Goal: Task Accomplishment & Management: Use online tool/utility

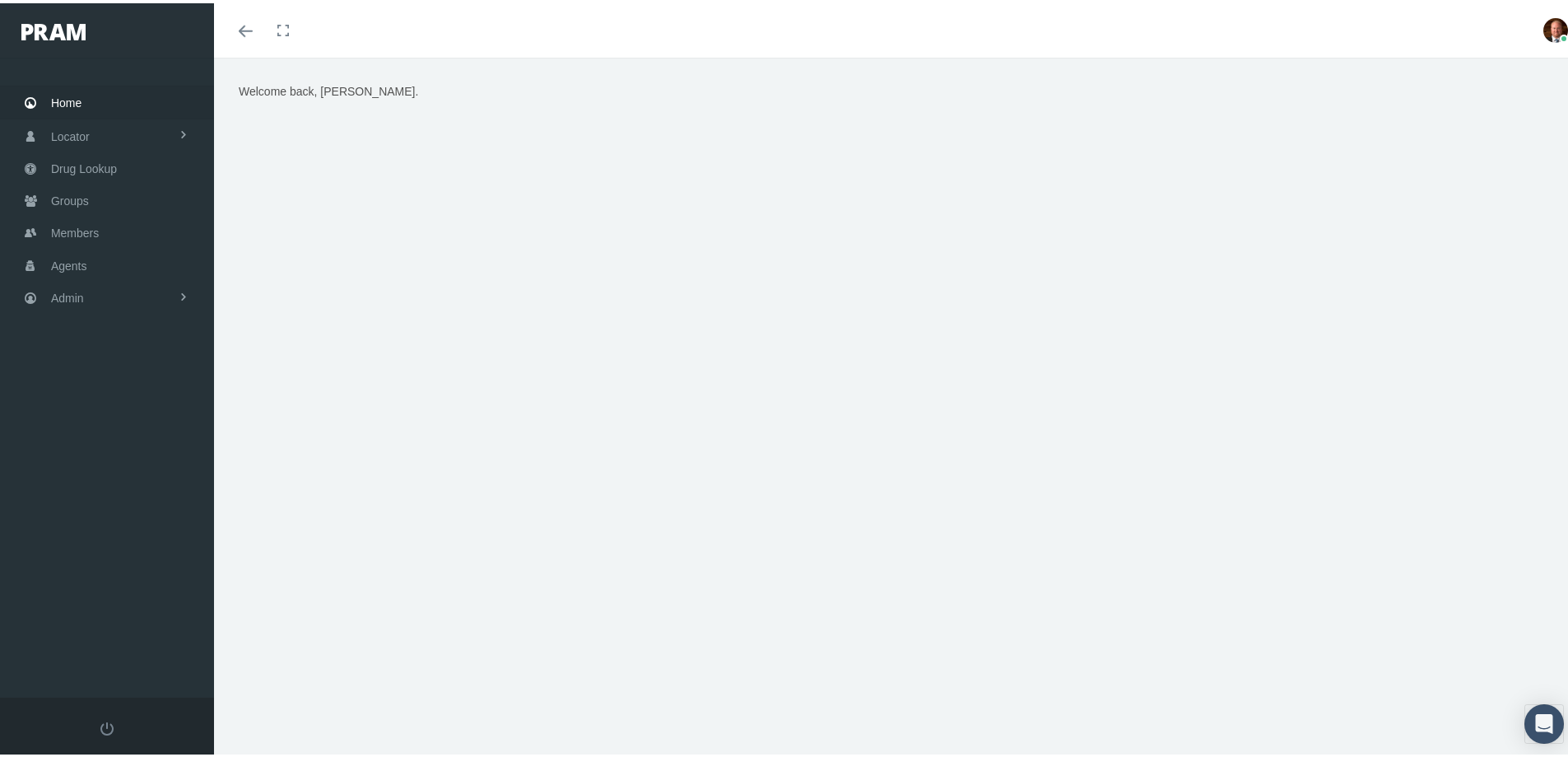
click at [67, 98] on span "Home" at bounding box center [67, 99] width 31 height 32
click at [62, 294] on span "Admin" at bounding box center [68, 295] width 33 height 32
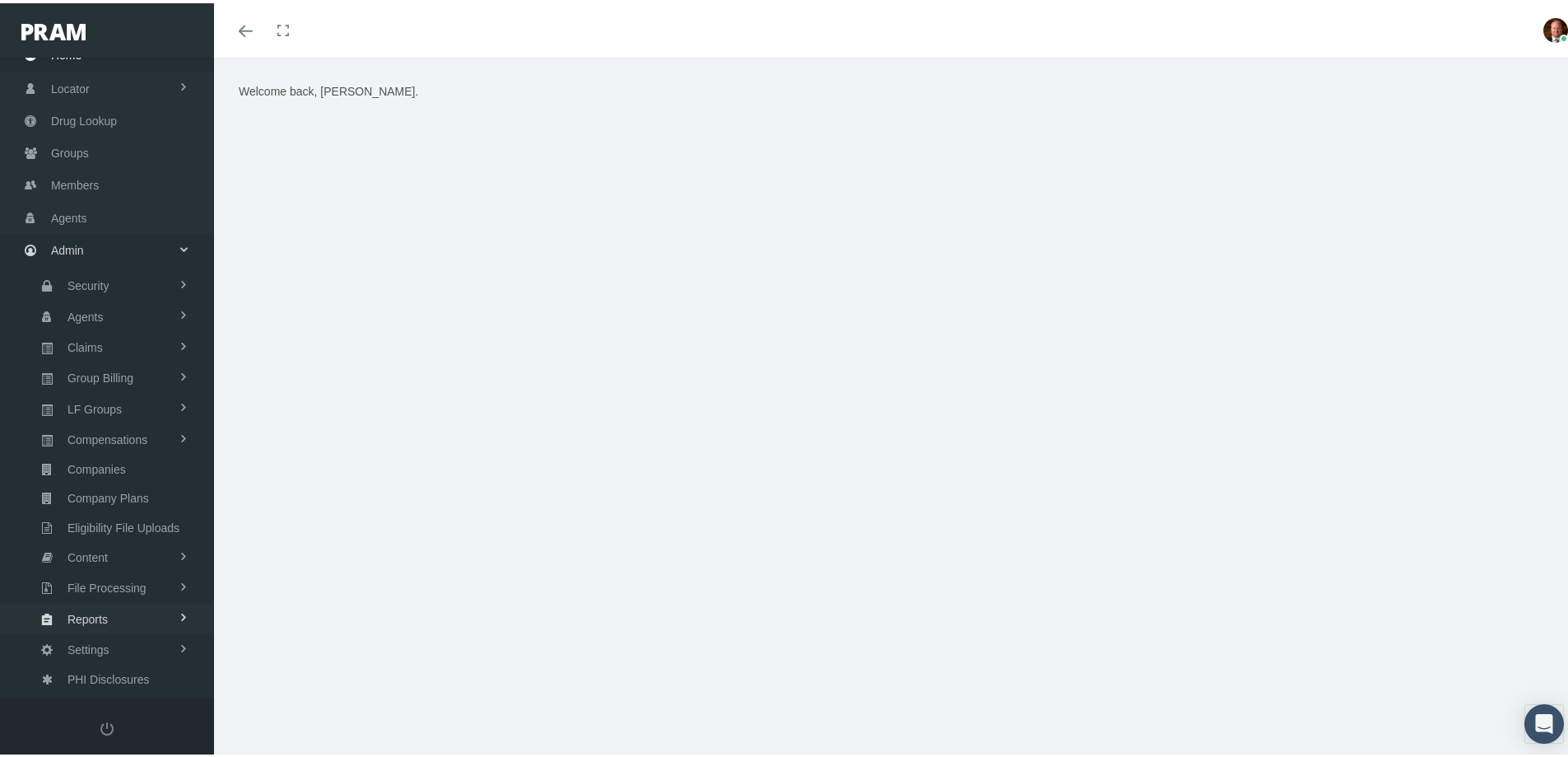
click at [114, 615] on link "Reports" at bounding box center [107, 615] width 214 height 29
click at [99, 657] on span "Reports" at bounding box center [84, 647] width 40 height 28
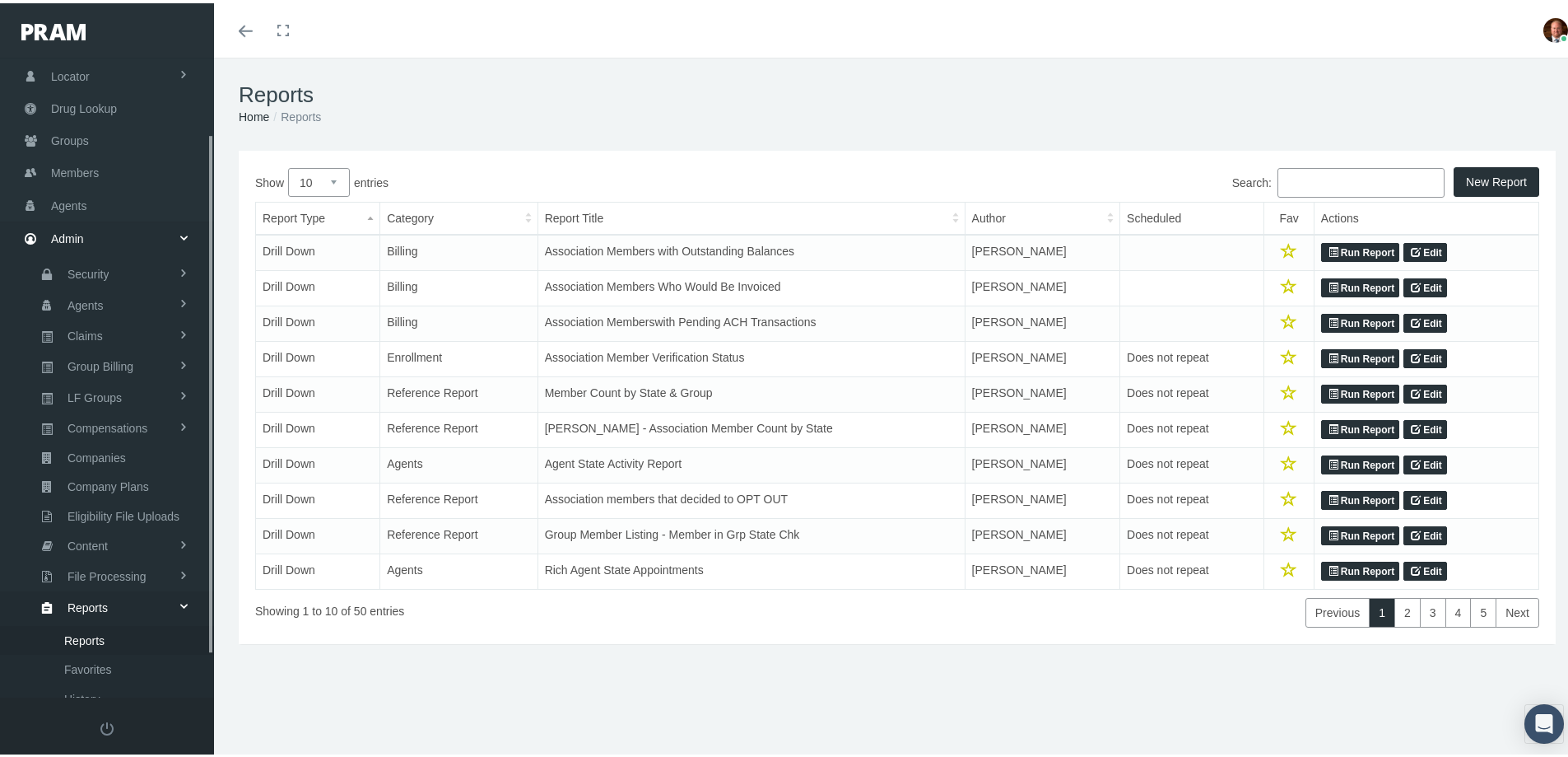
scroll to position [145, 0]
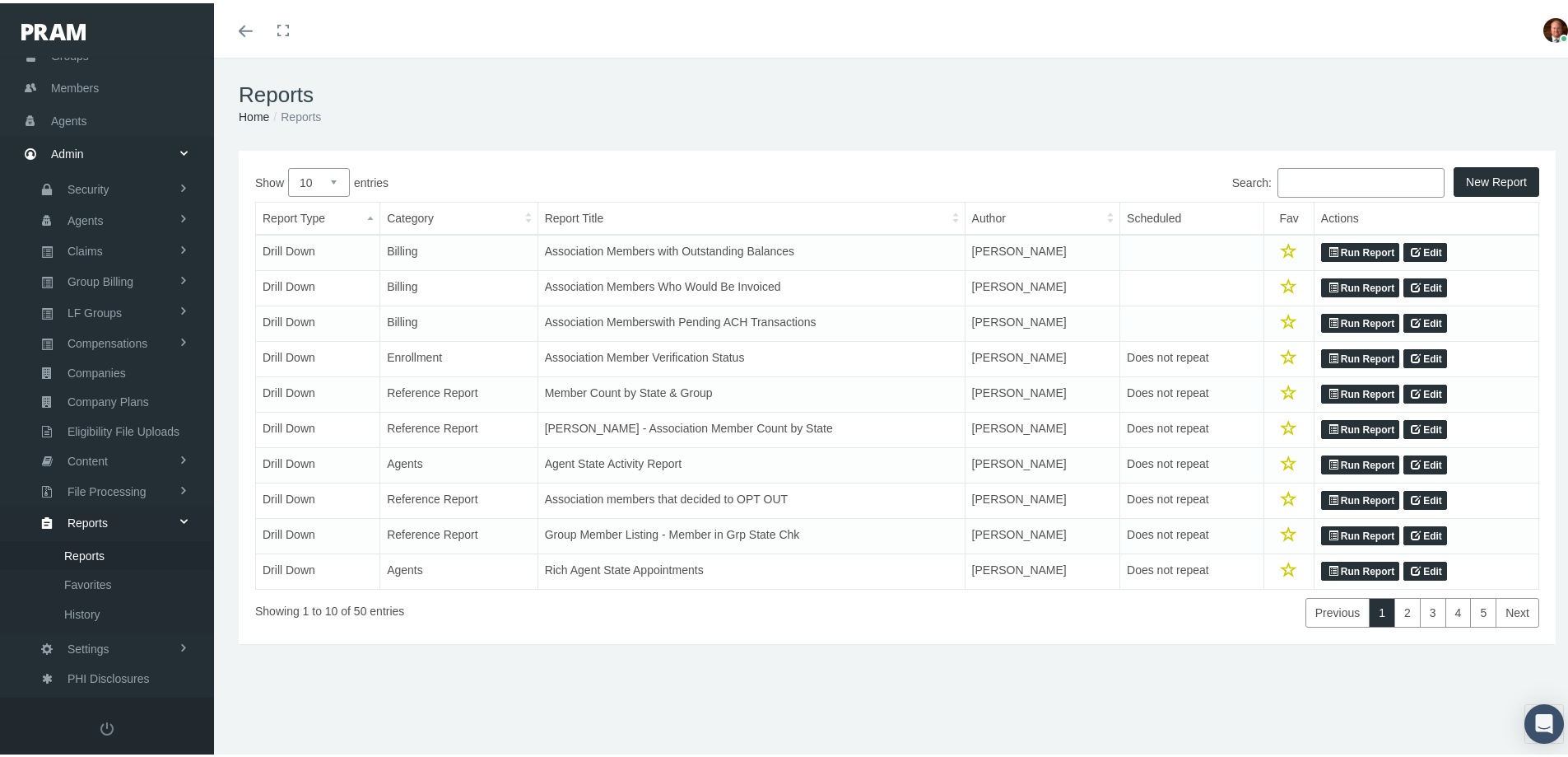
click at [1309, 175] on input "Search:" at bounding box center [1361, 179] width 167 height 30
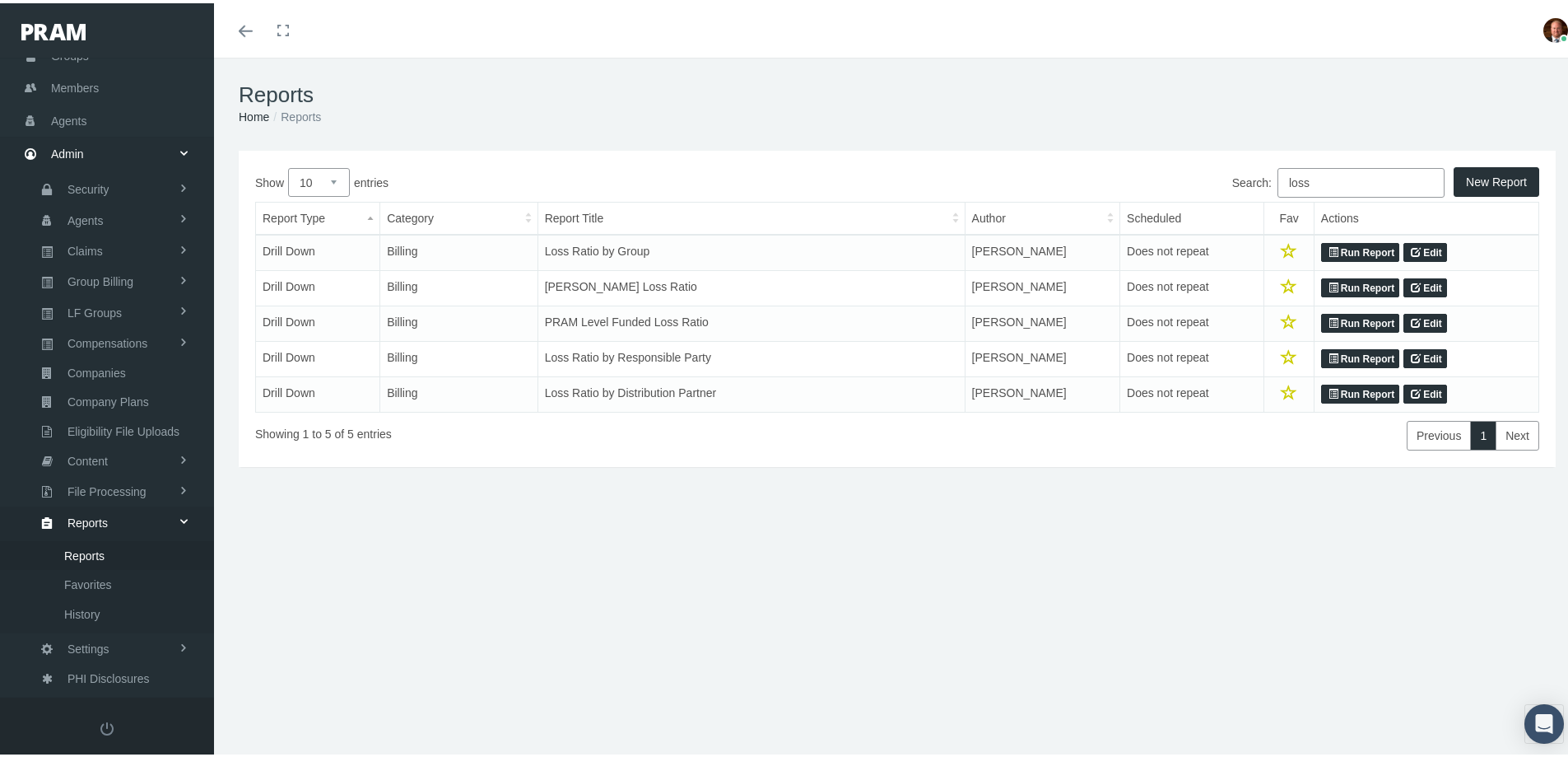
type input "loss"
click at [1351, 247] on link "Run Report" at bounding box center [1360, 249] width 78 height 20
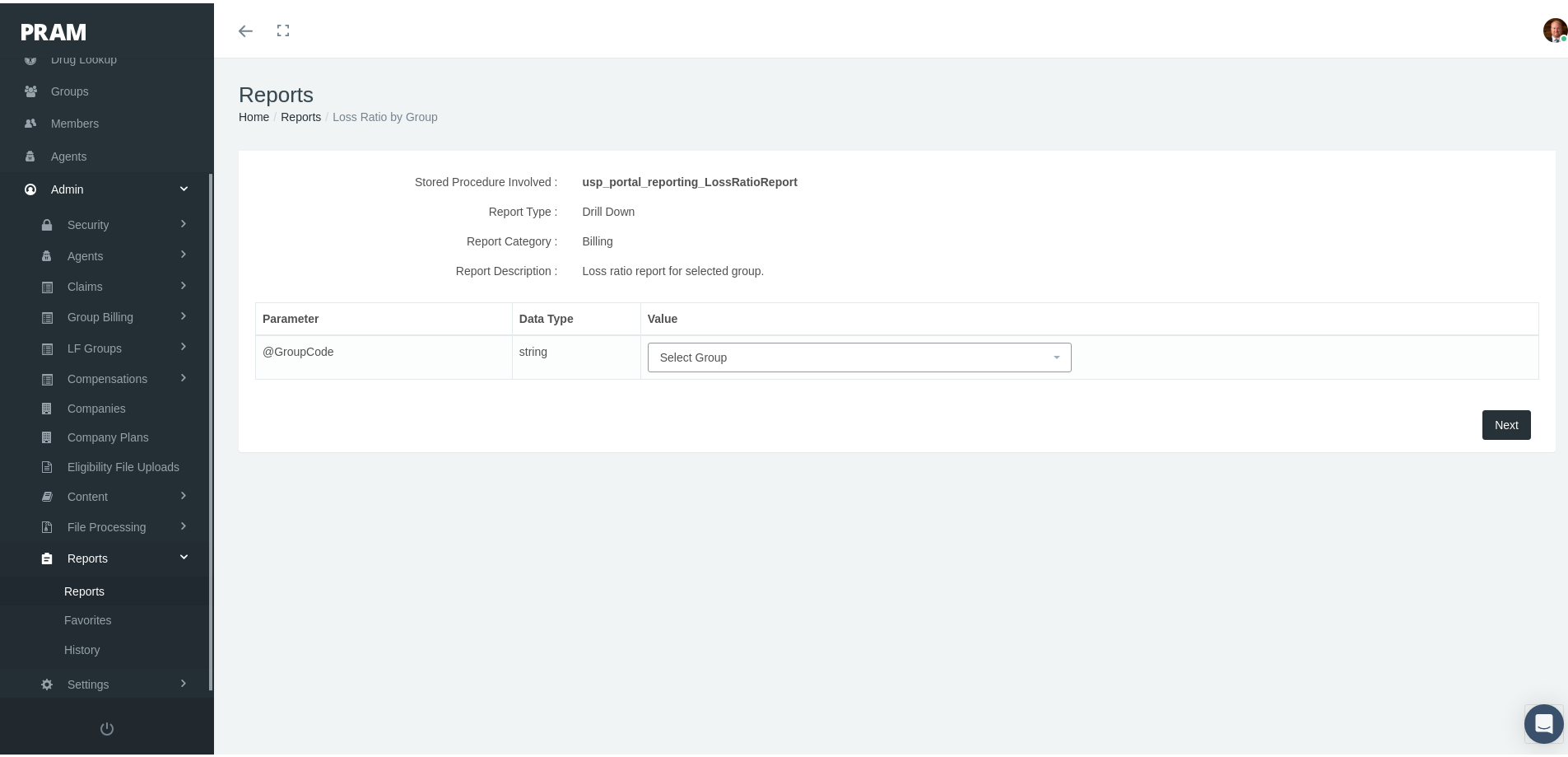
scroll to position [145, 0]
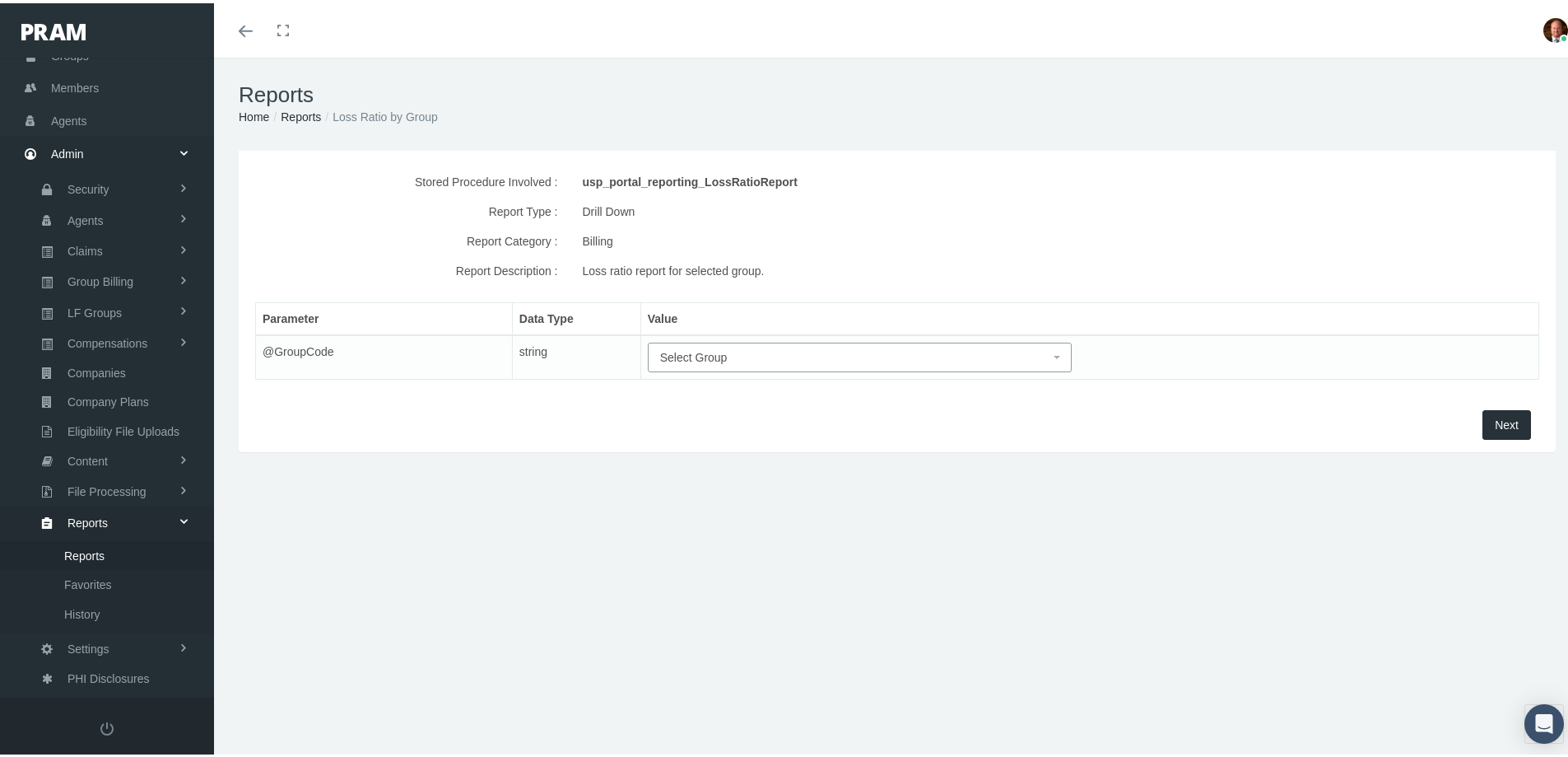
click at [780, 349] on span "Select Group" at bounding box center [855, 354] width 390 height 18
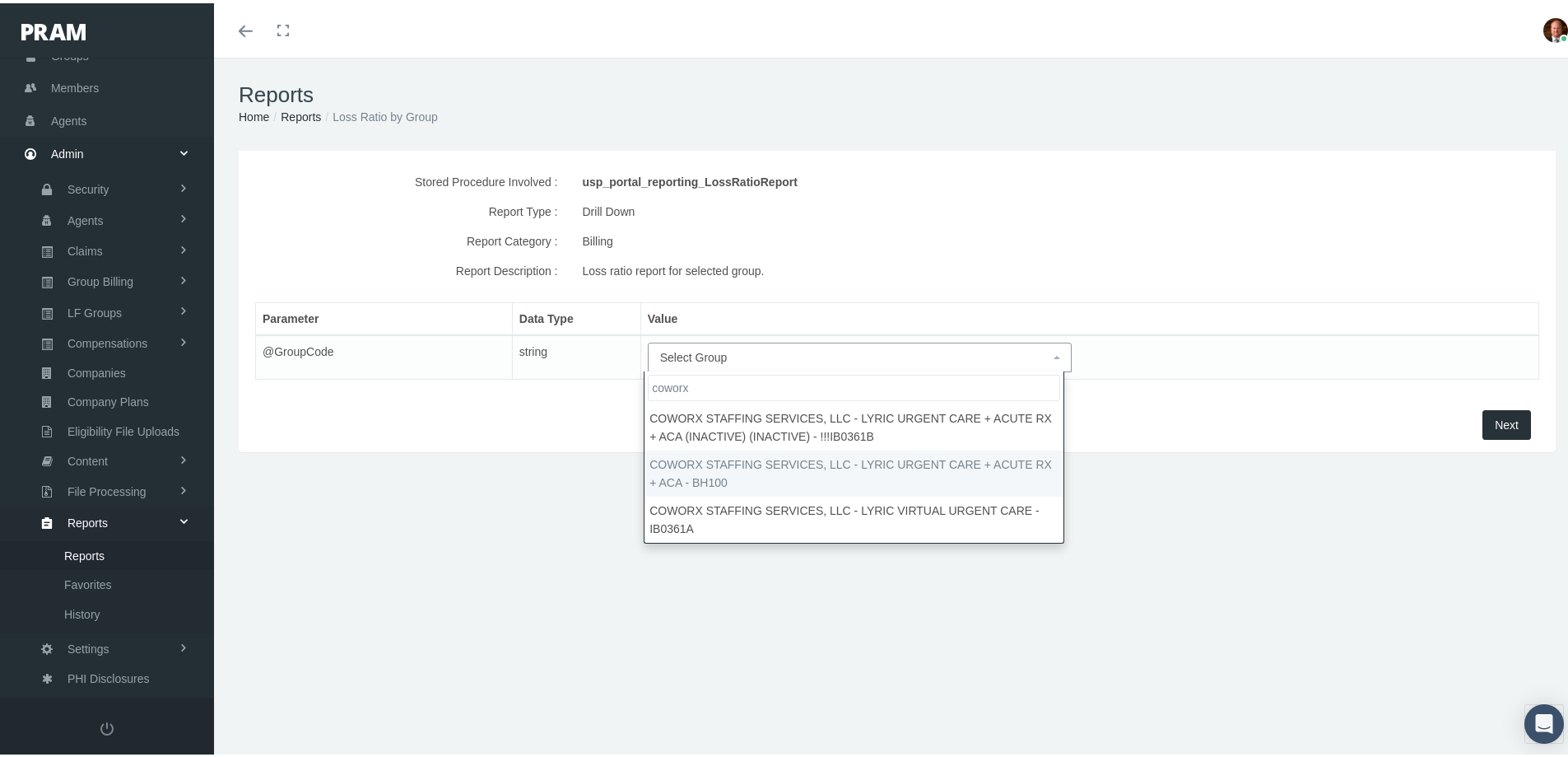
type input "coworx"
select select "BH100"
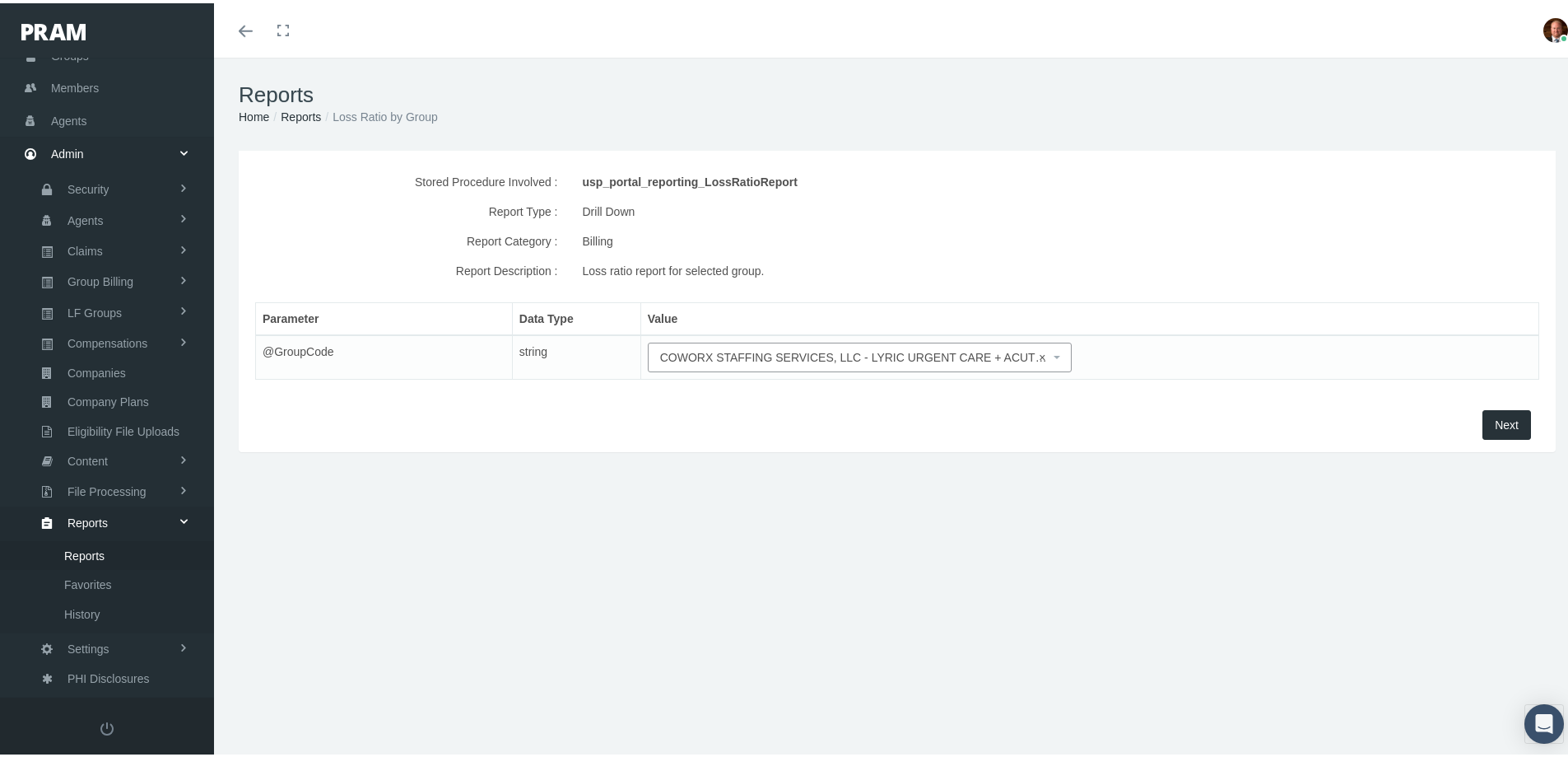
click at [1507, 419] on button "Next" at bounding box center [1506, 421] width 49 height 30
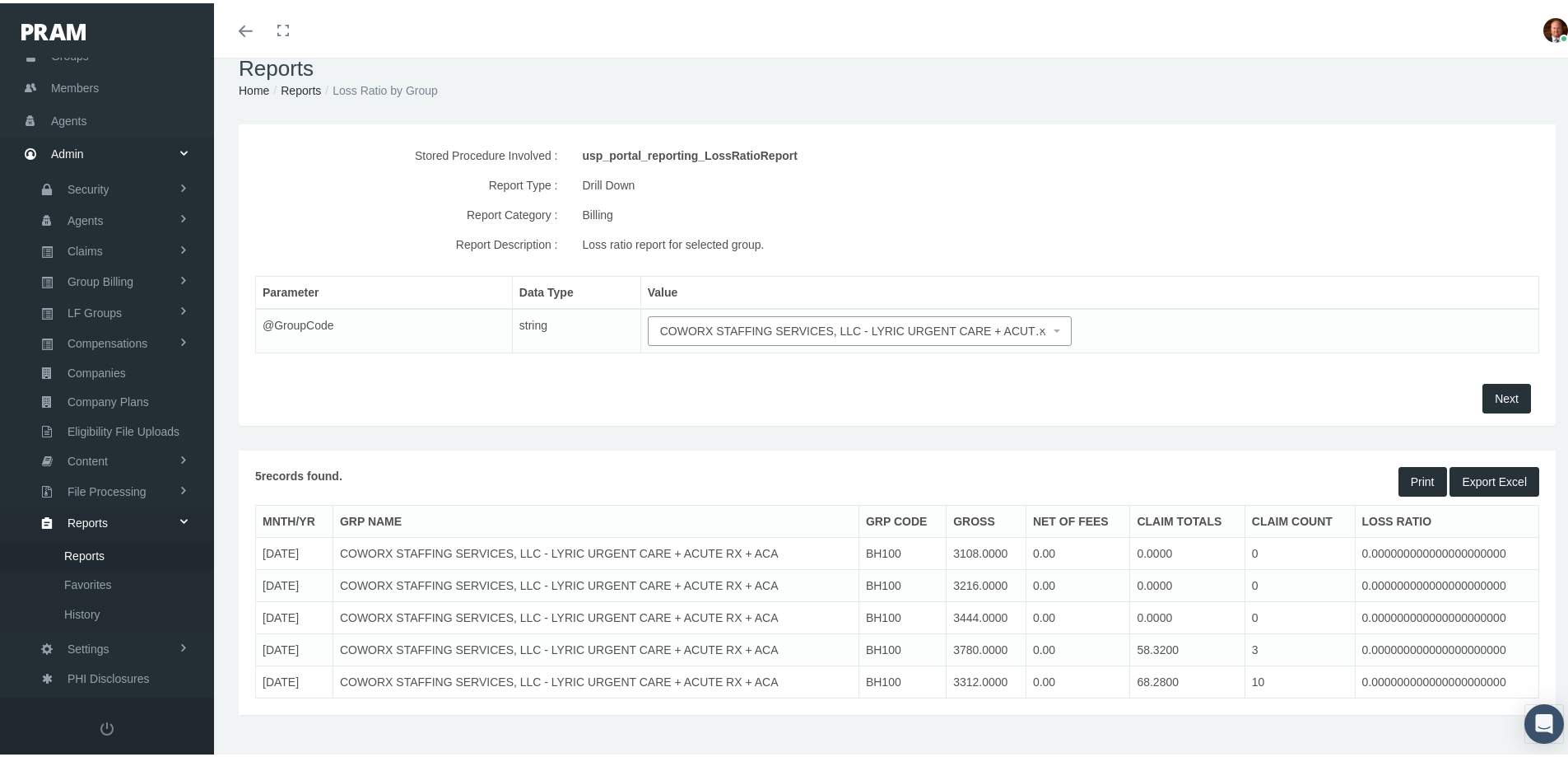
scroll to position [49, 0]
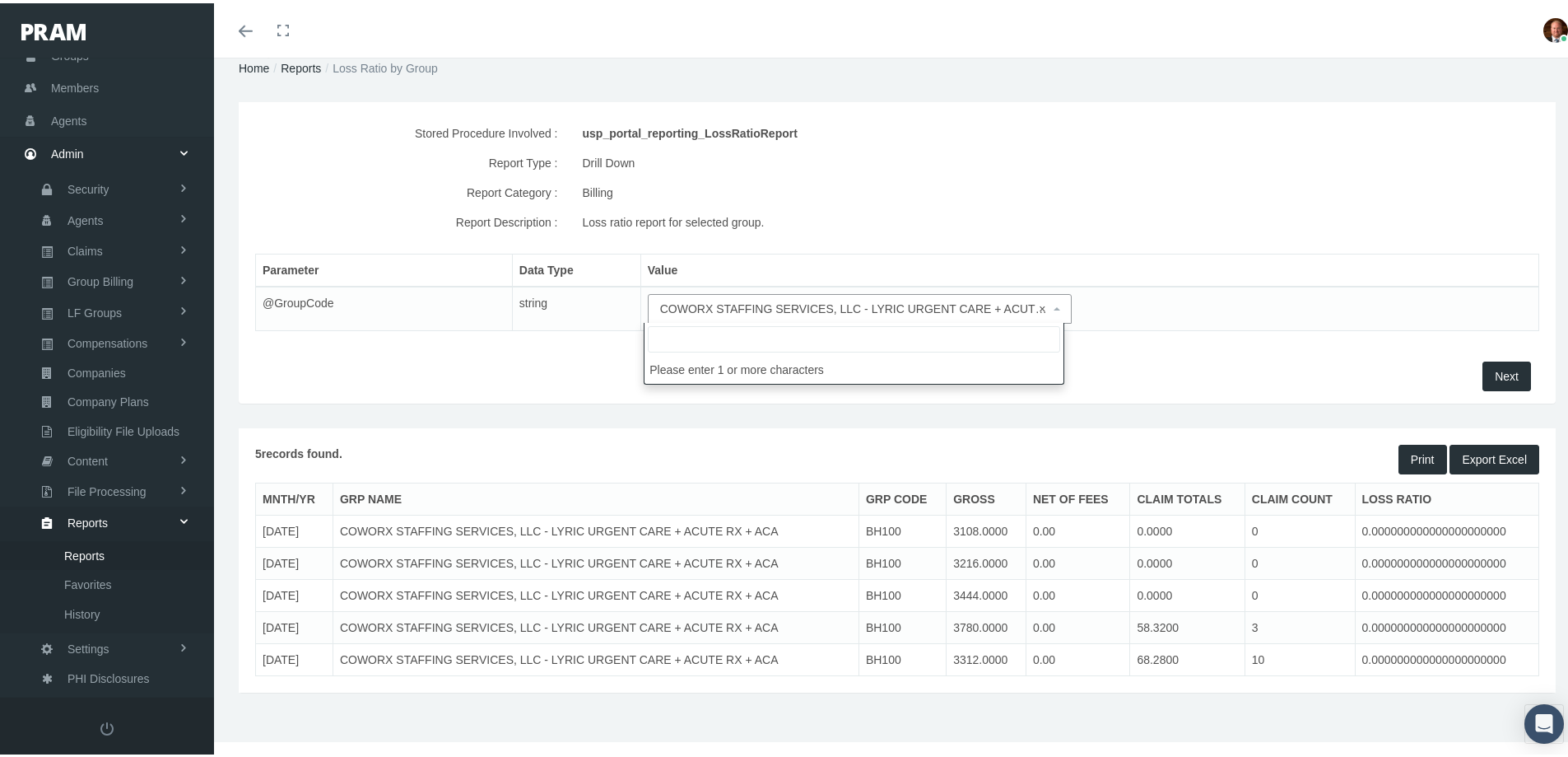
click at [840, 312] on span "× COWORX STAFFING SERVICES, LLC - LYRIC URGENT CARE + ACUTE RX + ACA - BH100" at bounding box center [855, 305] width 390 height 18
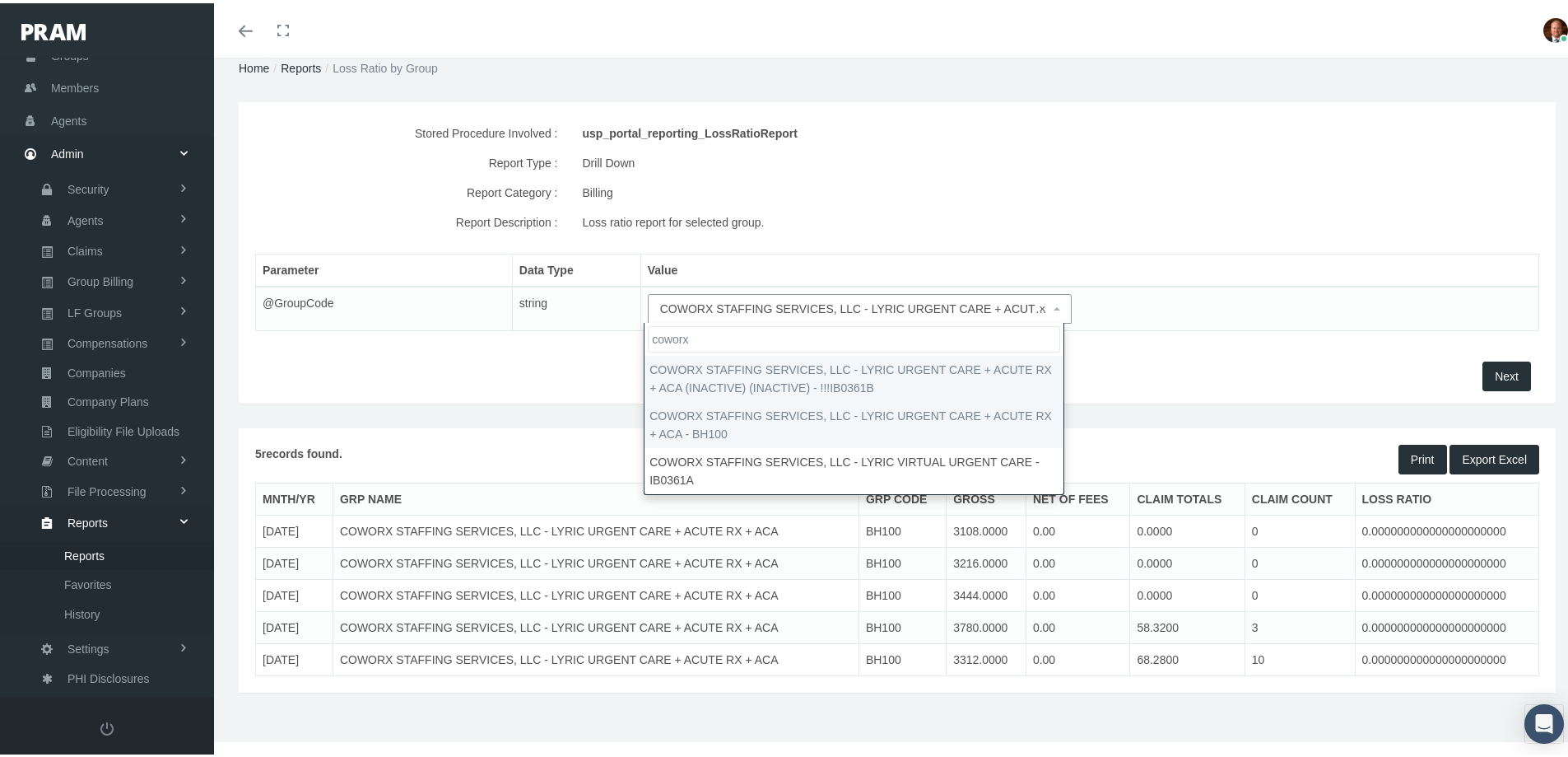
type input "coworx"
select select "!!!IB0361B"
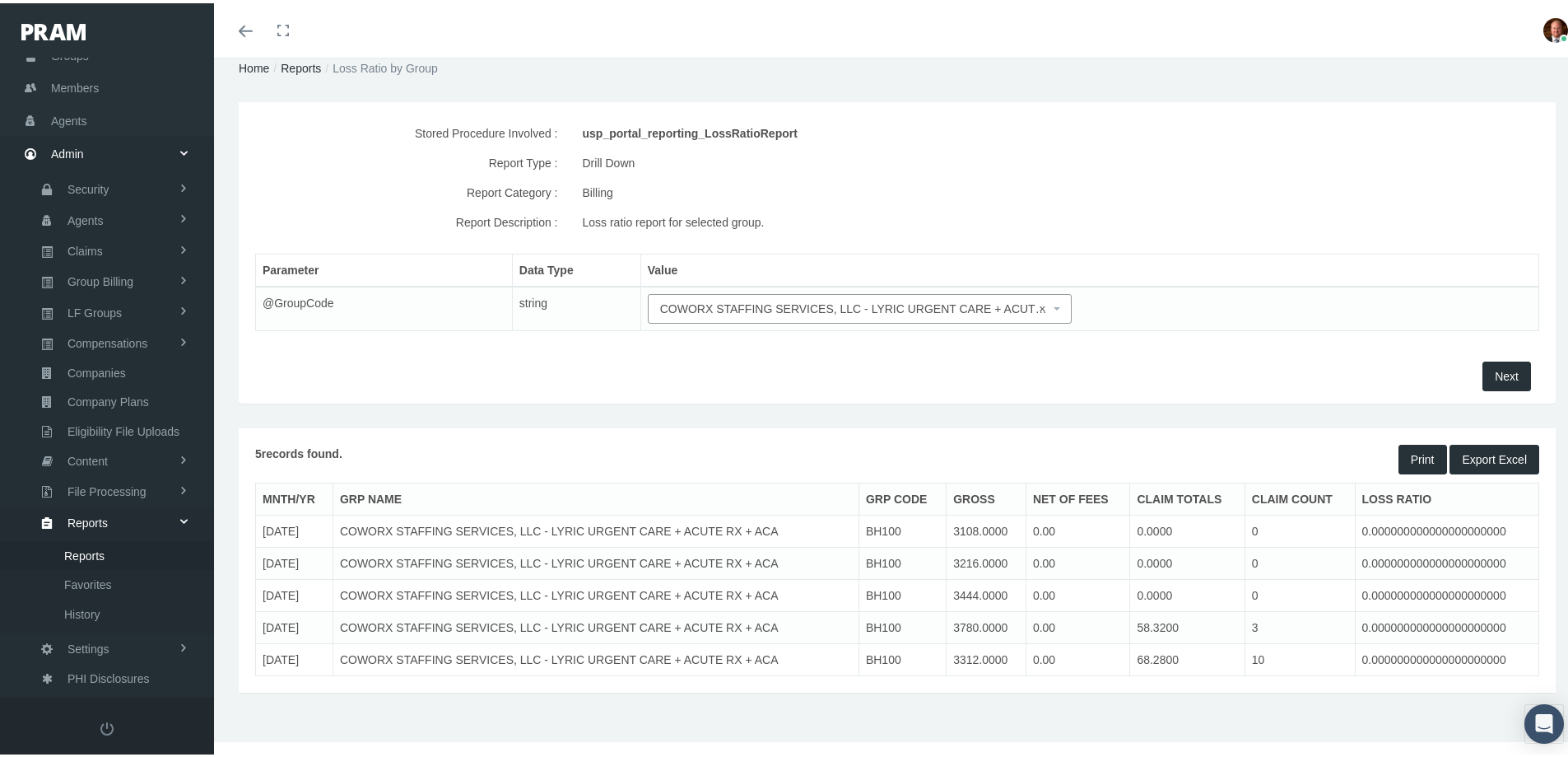
click at [1494, 367] on span "Next" at bounding box center [1506, 373] width 24 height 13
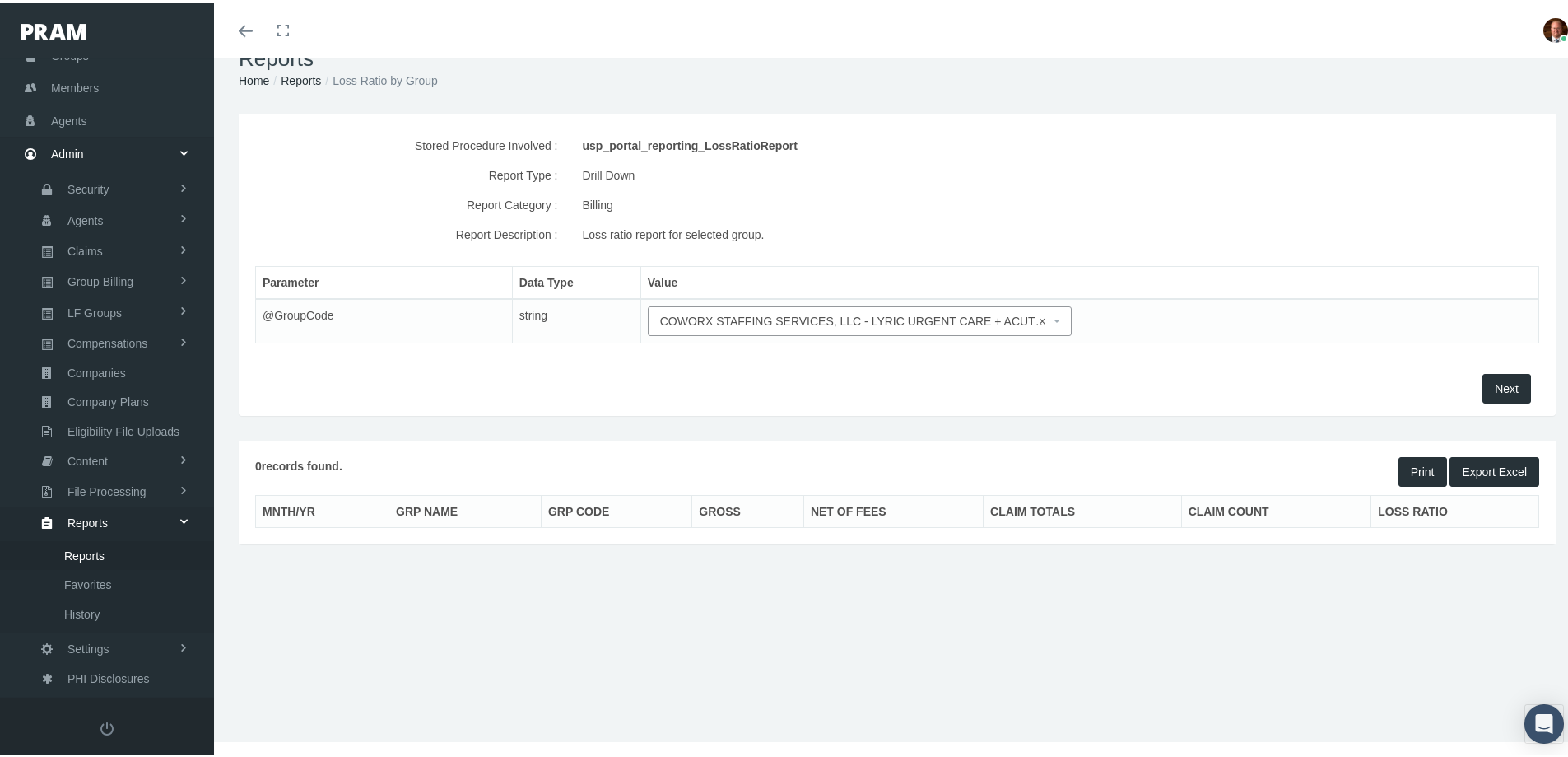
scroll to position [36, 0]
click at [905, 325] on span "× COWORX STAFFING SERVICES, LLC - LYRIC URGENT CARE + ACUTE RX + ACA (INACTIVE)…" at bounding box center [855, 318] width 390 height 18
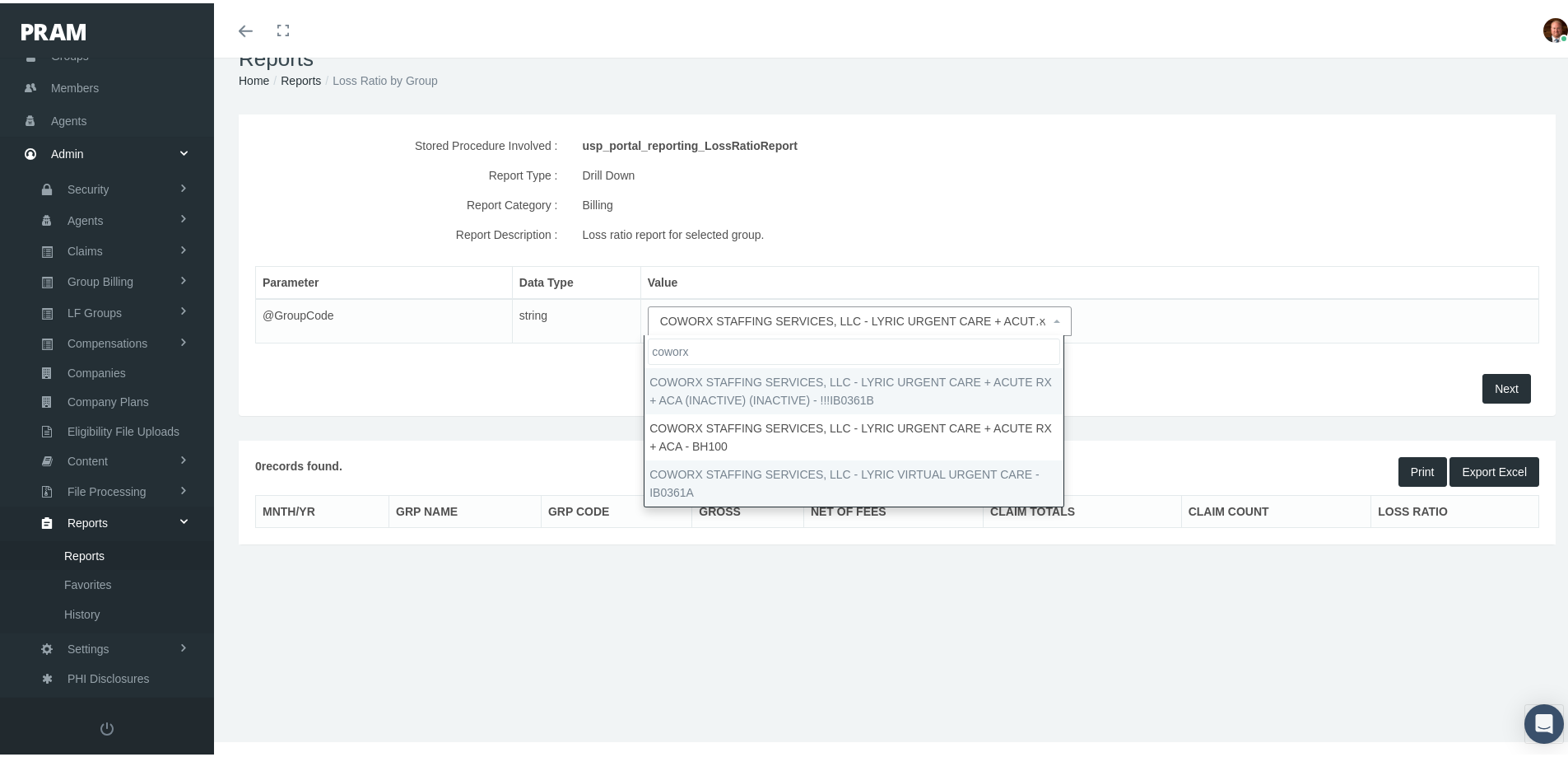
type input "coworx"
select select "IB0361A"
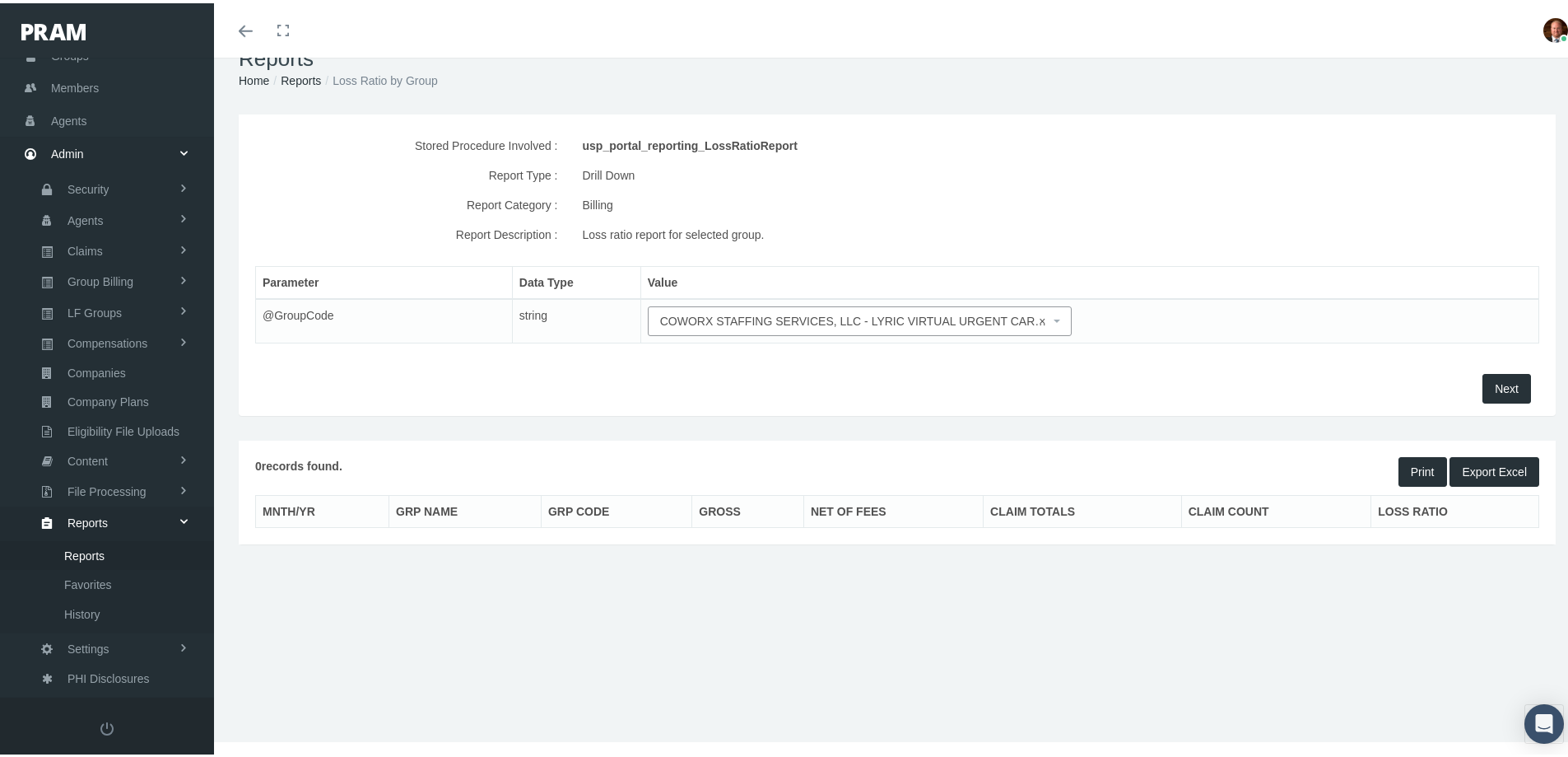
click at [1495, 384] on span "Next" at bounding box center [1506, 384] width 24 height 13
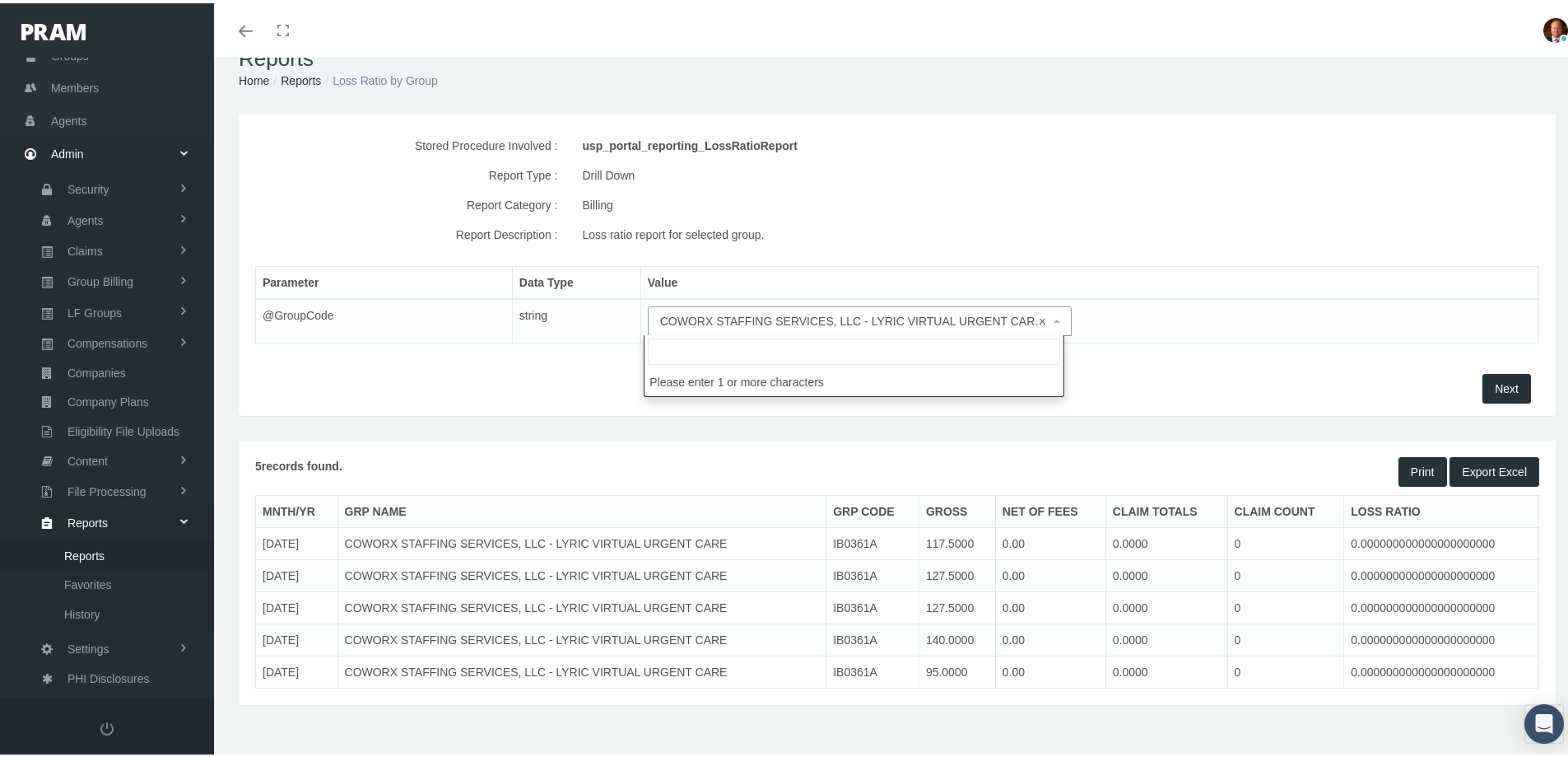
click at [842, 318] on span "× COWORX STAFFING SERVICES, LLC - LYRIC VIRTUAL URGENT CARE - IB0361A" at bounding box center [855, 318] width 390 height 18
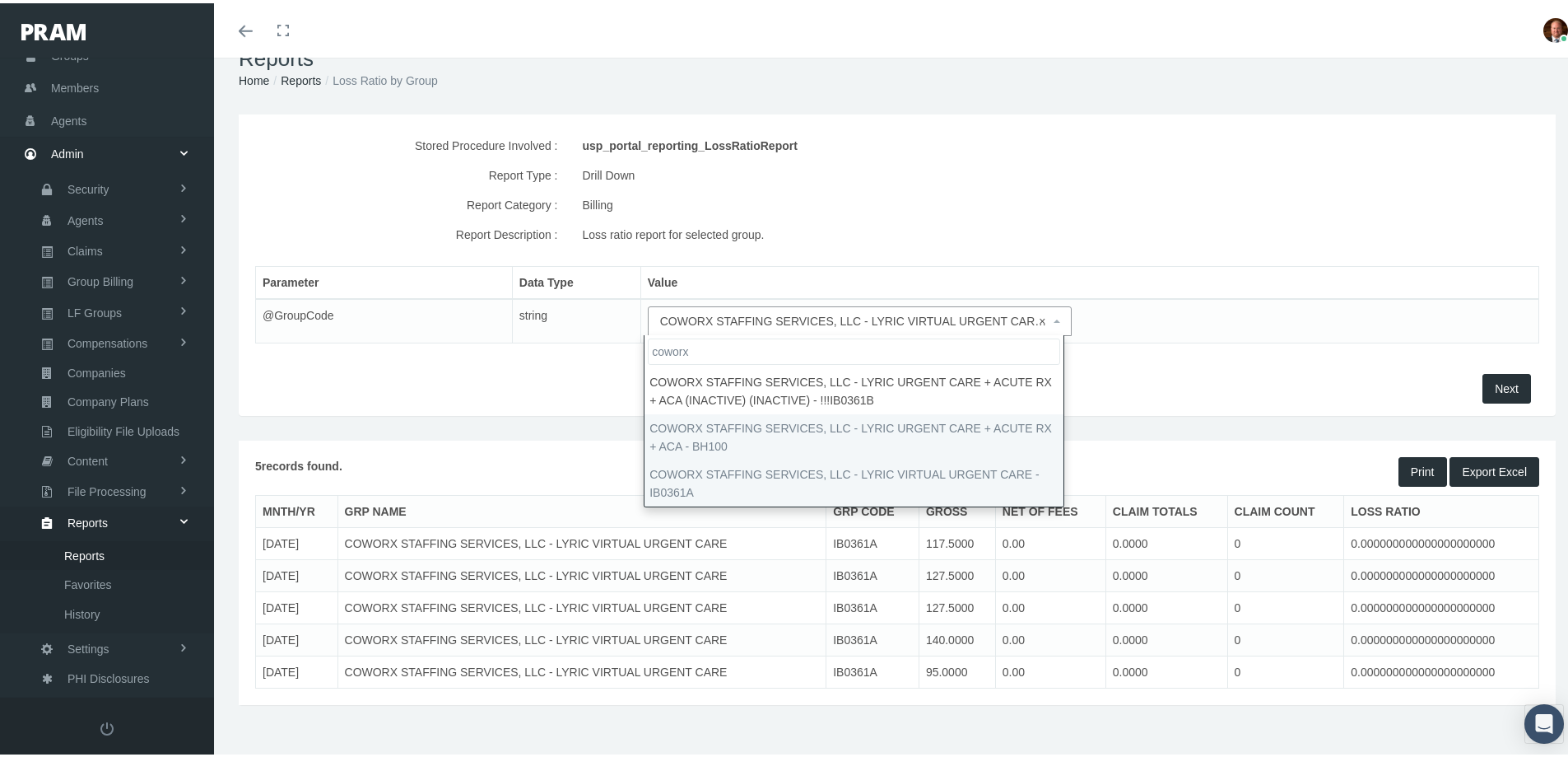
type input "coworx"
select select "BH100"
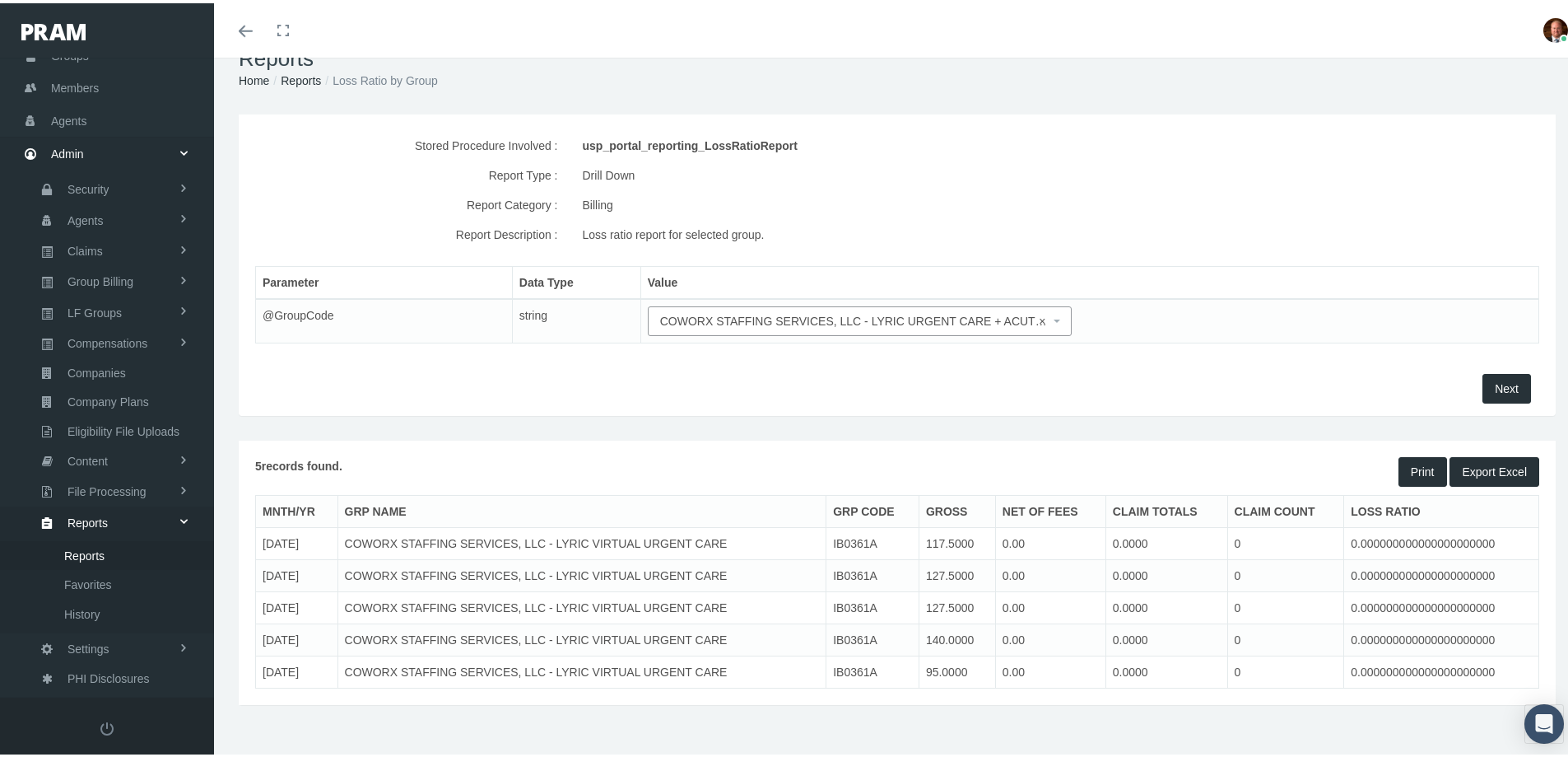
click at [1494, 388] on span "Next" at bounding box center [1506, 384] width 24 height 13
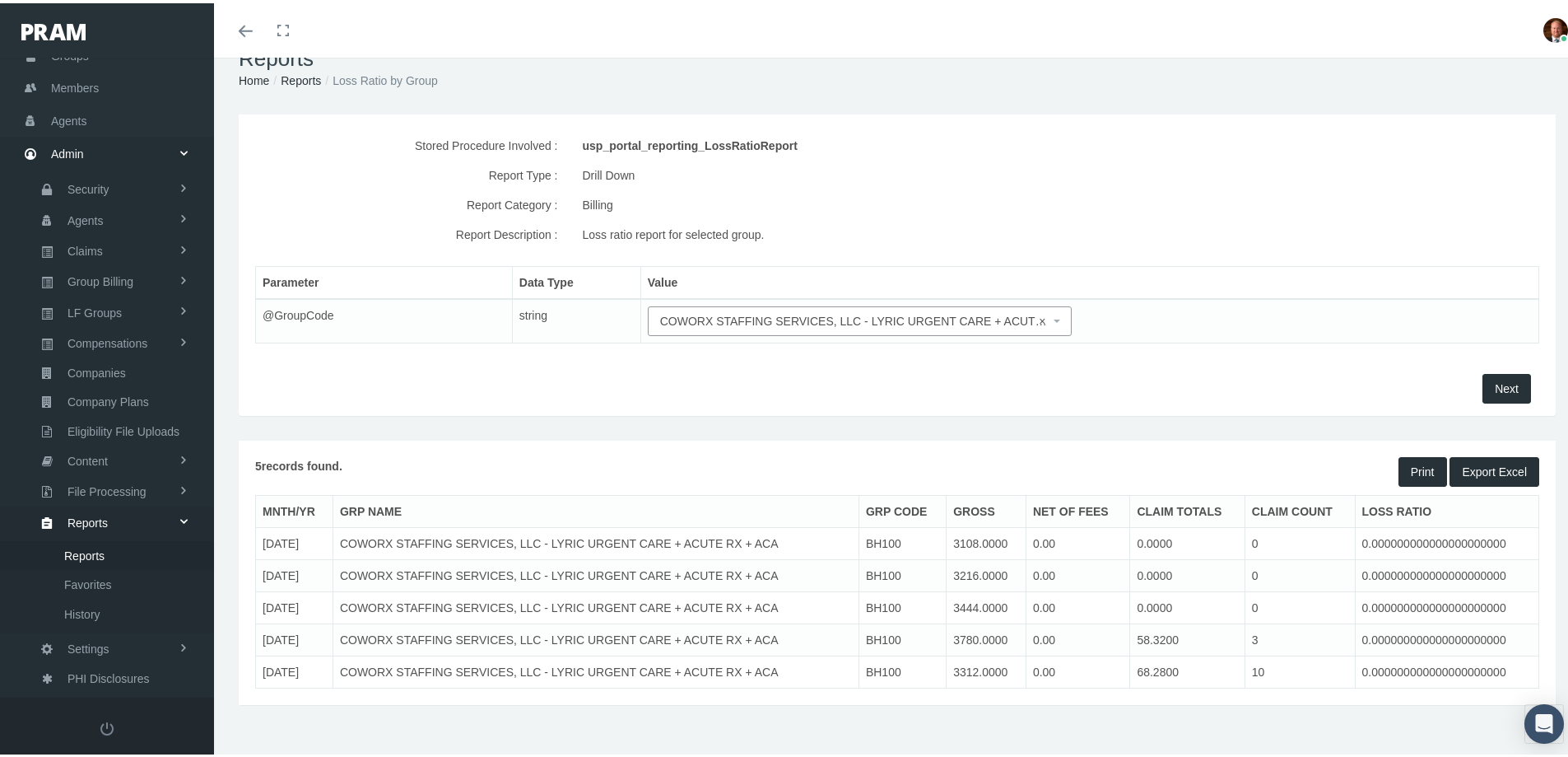
drag, startPoint x: 964, startPoint y: 538, endPoint x: 953, endPoint y: 542, distance: 11.7
click at [953, 542] on tr "December 2024 COWORX STAFFING SERVICES, LLC - LYRIC URGENT CARE + ACUTE RX + AC…" at bounding box center [897, 541] width 1283 height 33
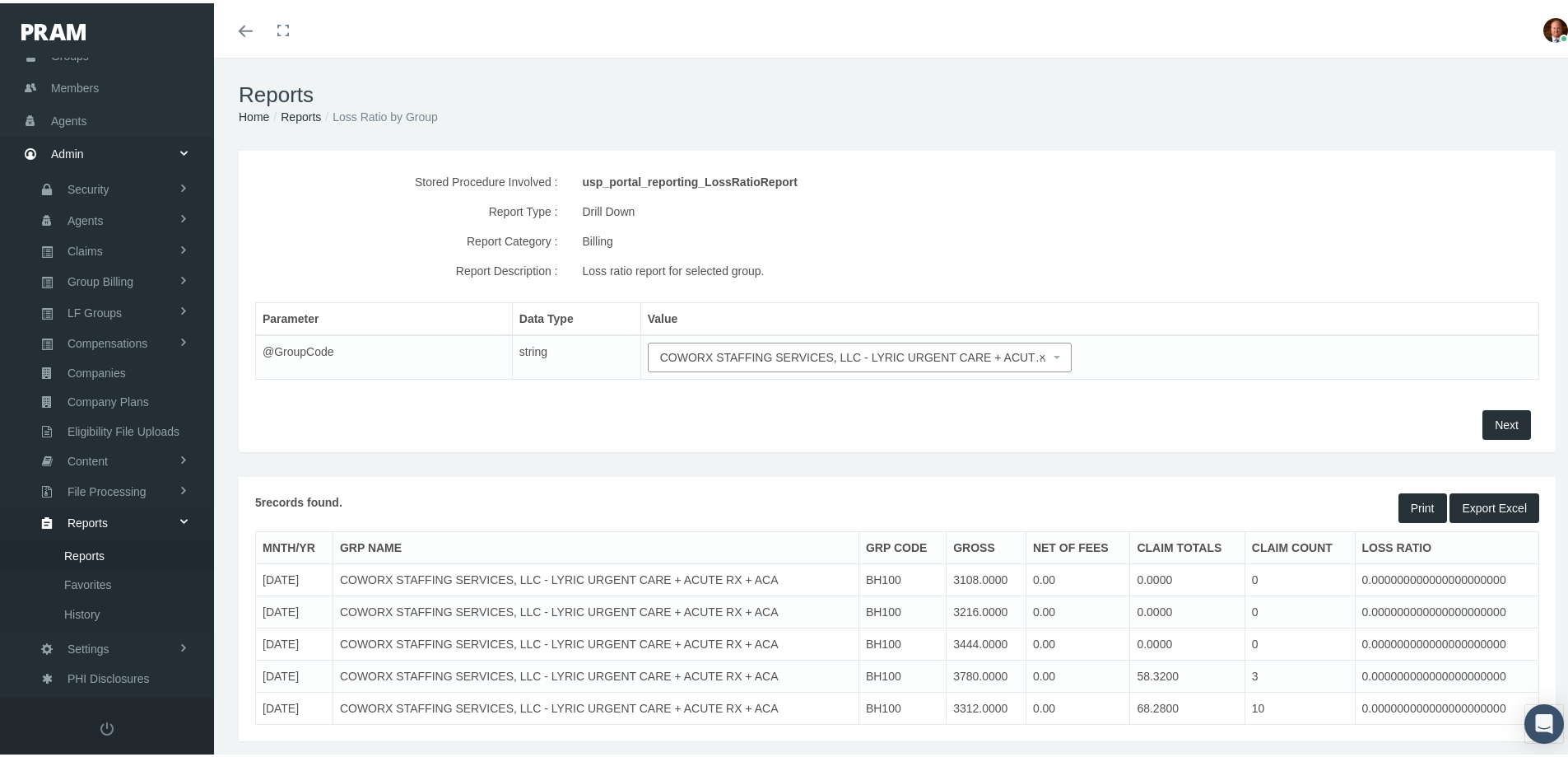
scroll to position [49, 0]
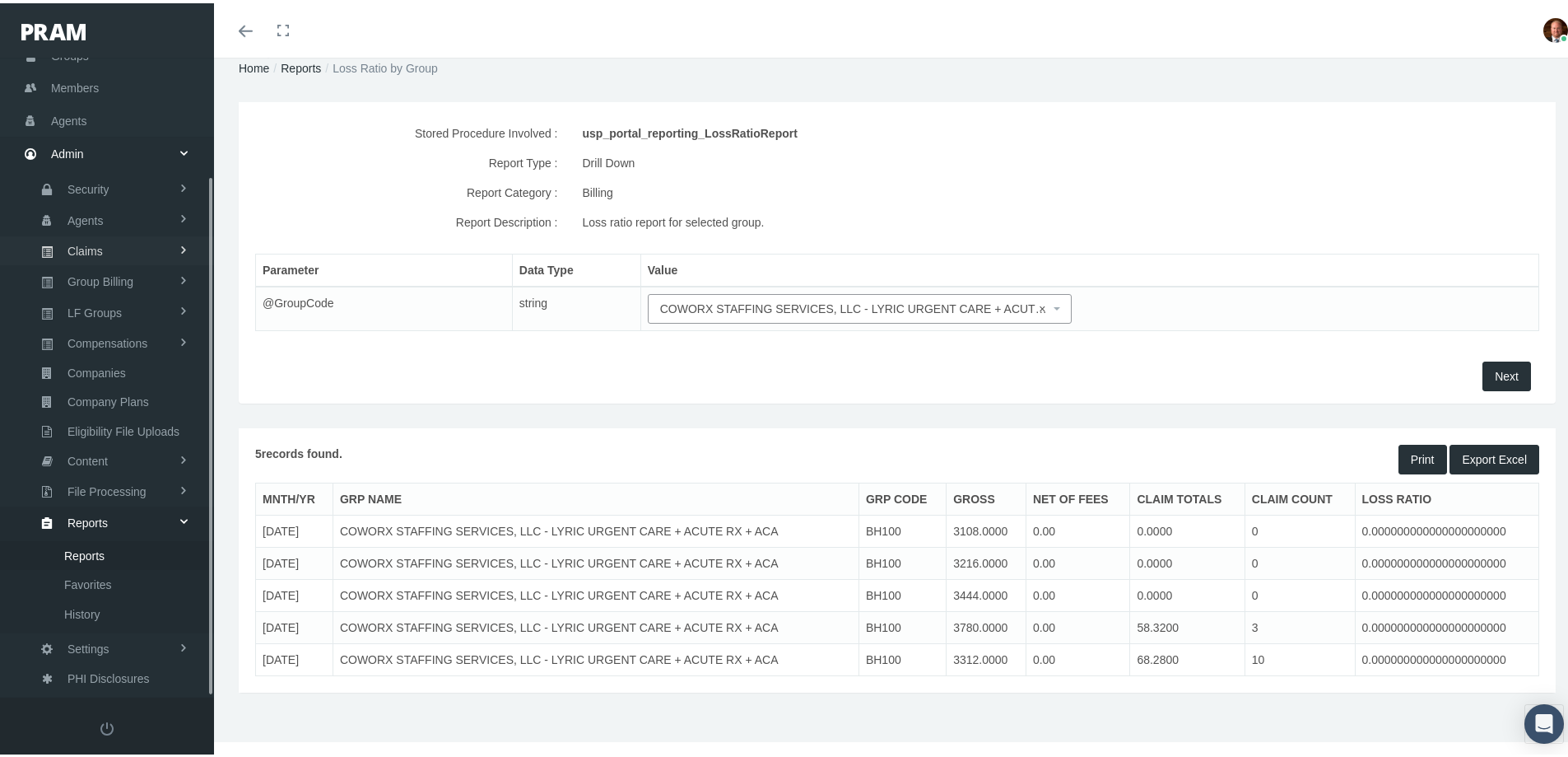
click at [99, 242] on span "Claims" at bounding box center [85, 247] width 35 height 28
click at [107, 394] on span "All Claims" at bounding box center [90, 395] width 51 height 28
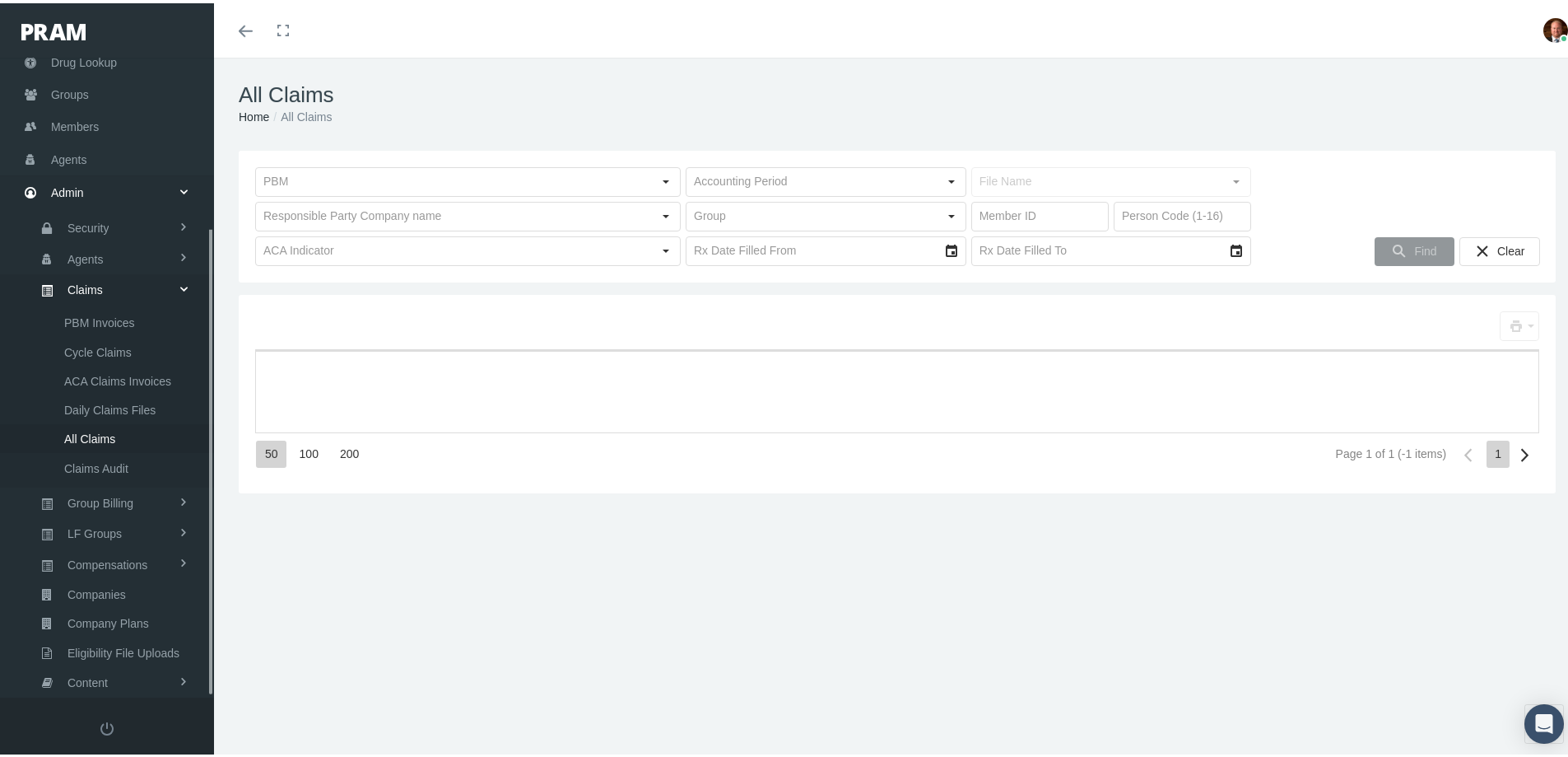
scroll to position [232, 0]
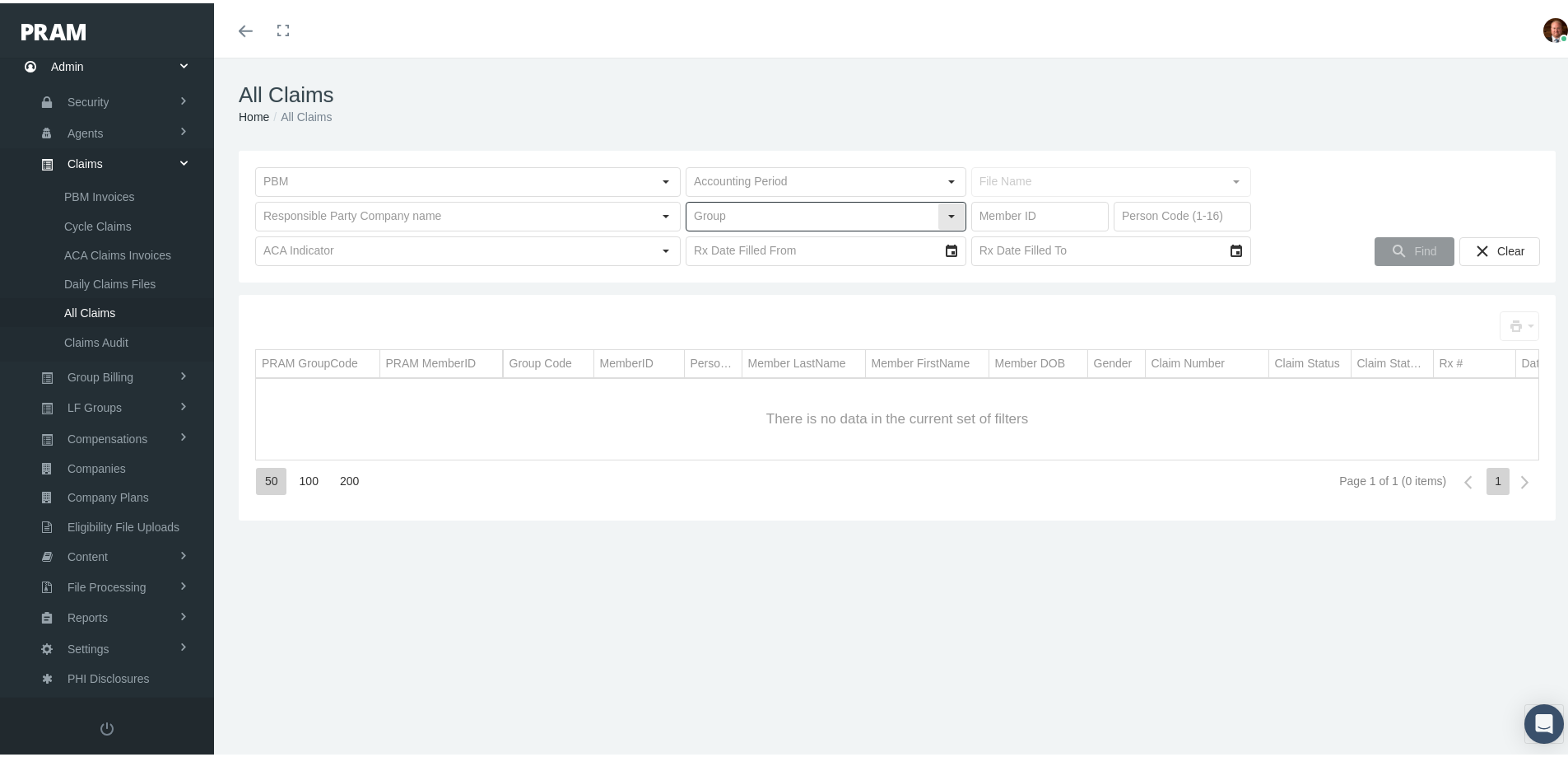
click at [750, 212] on input "text" at bounding box center [811, 213] width 251 height 28
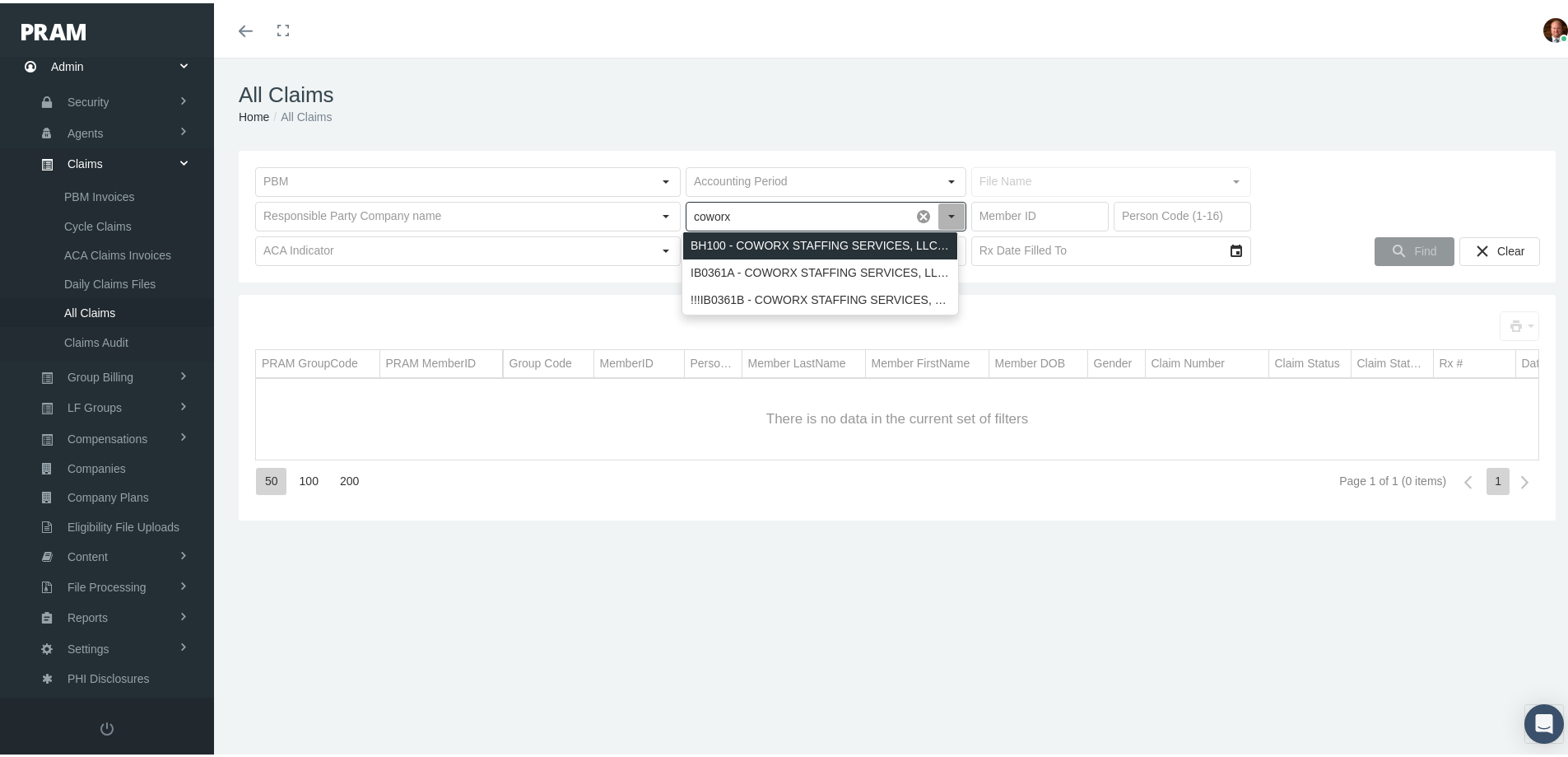
click at [791, 240] on div "BH100 - COWORX STAFFING SERVICES, LLC - LYRIC URGENT CARE + ACUTE RX + ACA" at bounding box center [820, 242] width 274 height 27
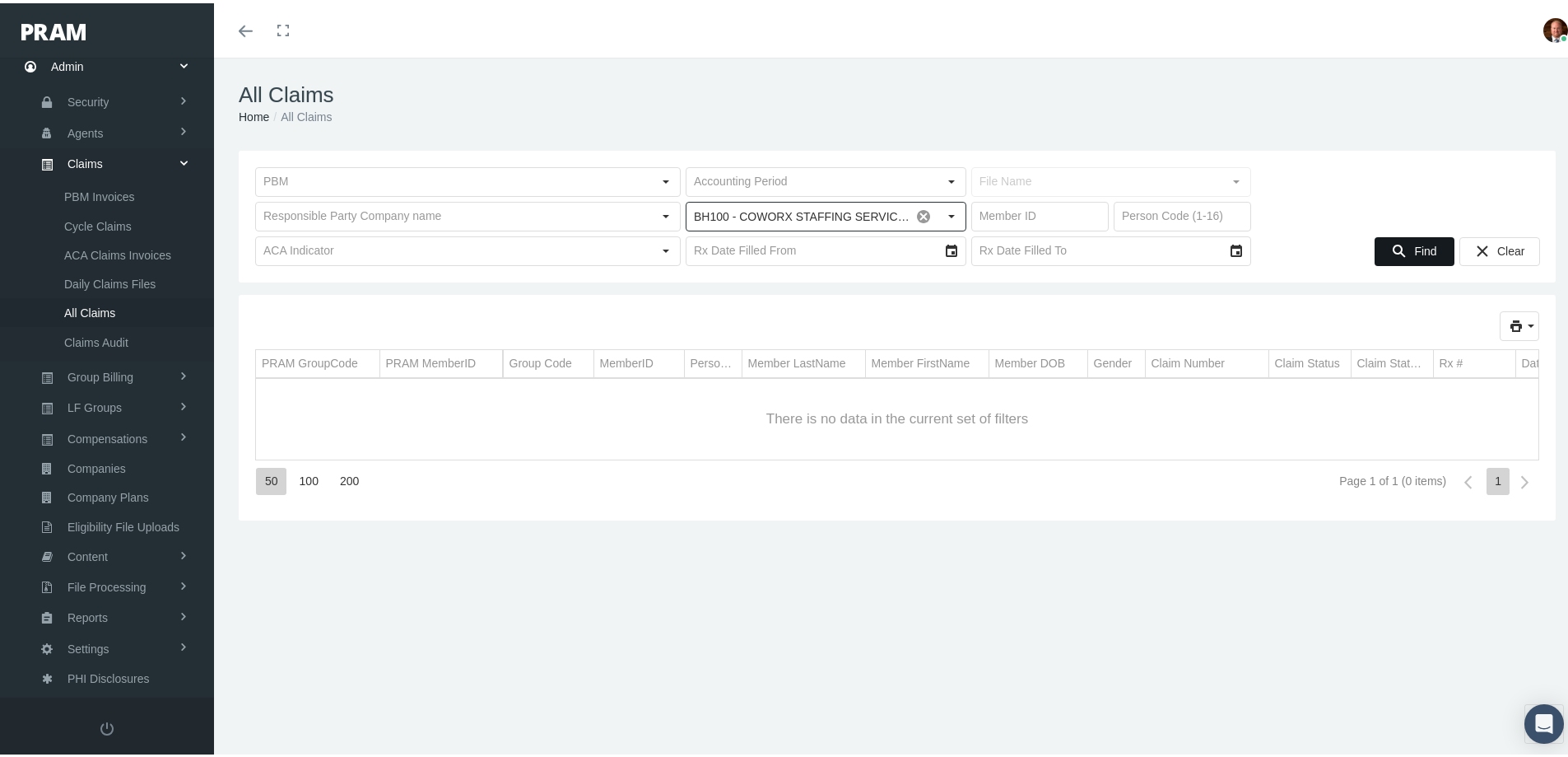
type input "BH100 - COWORX STAFFING SERVICES, LLC - LYRIC URGENT CARE + ACUTE RX + ACA"
click at [1392, 251] on icon "Find" at bounding box center [1399, 247] width 15 height 15
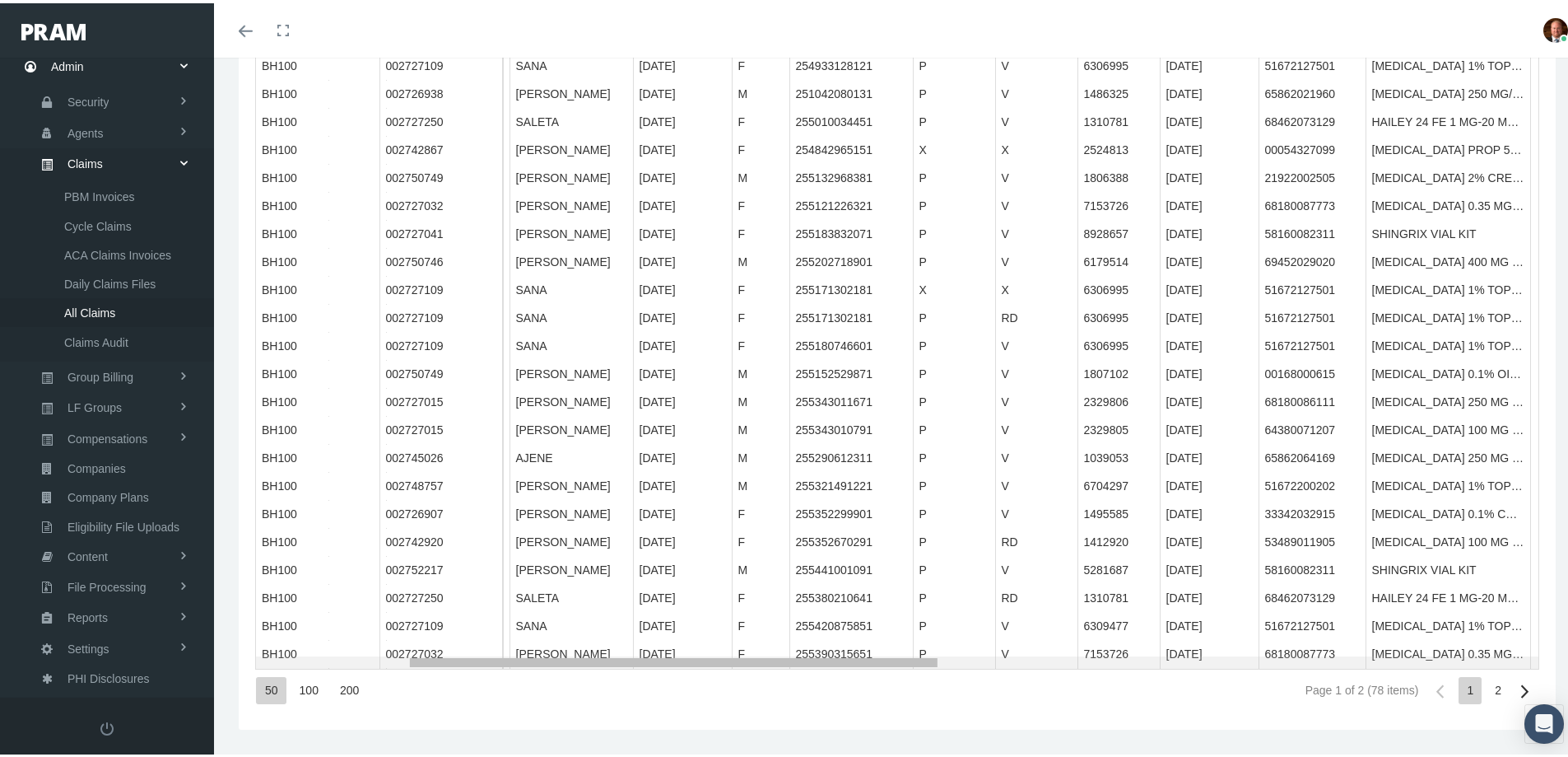
scroll to position [0, 0]
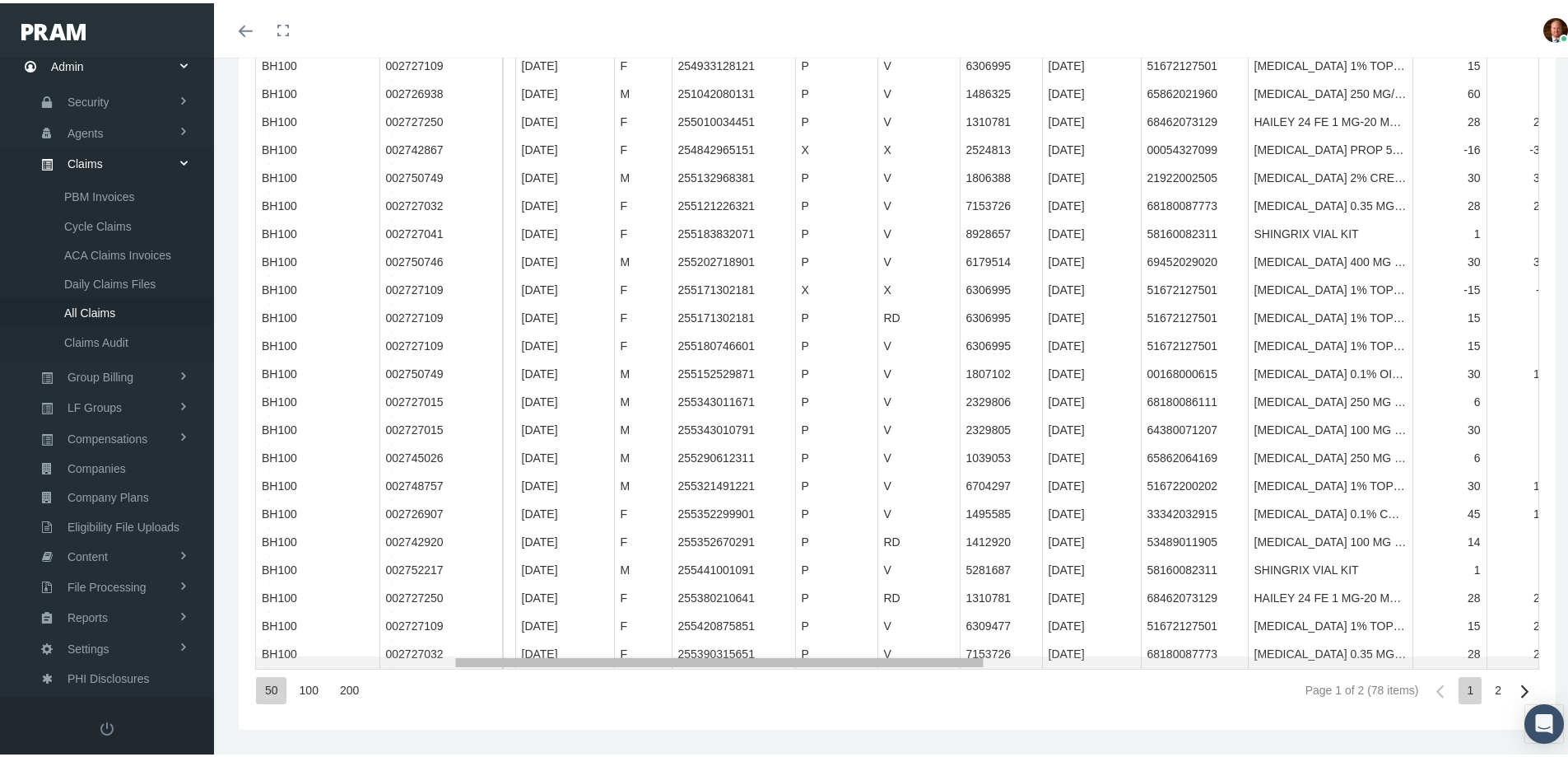
drag, startPoint x: 745, startPoint y: 657, endPoint x: 951, endPoint y: 648, distance: 206.2
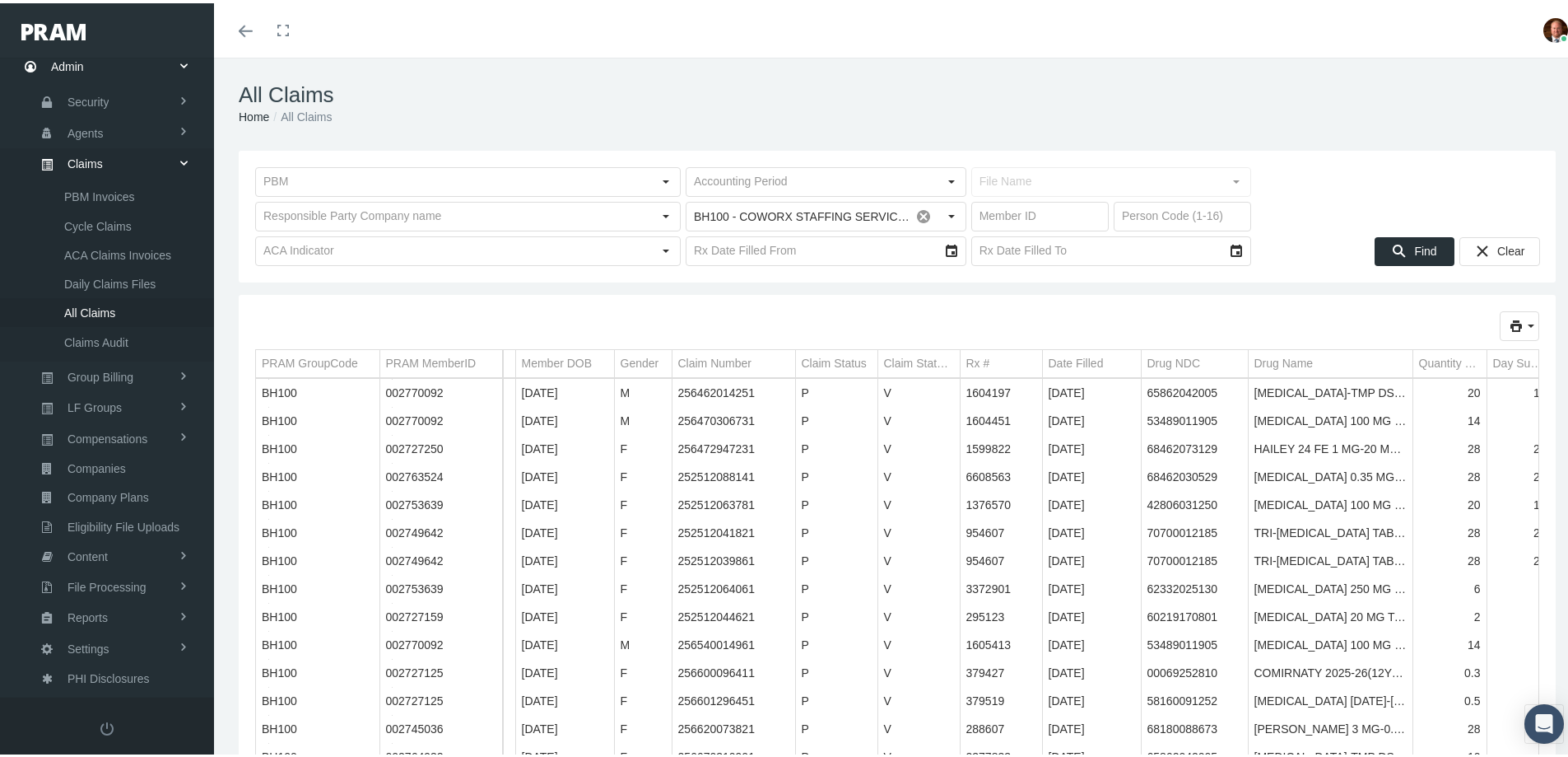
click at [1081, 361] on div "Date Filled" at bounding box center [1076, 361] width 55 height 15
click at [1523, 327] on icon "print" at bounding box center [1530, 322] width 15 height 15
click at [1438, 376] on div "Full Format" at bounding box center [1461, 379] width 128 height 27
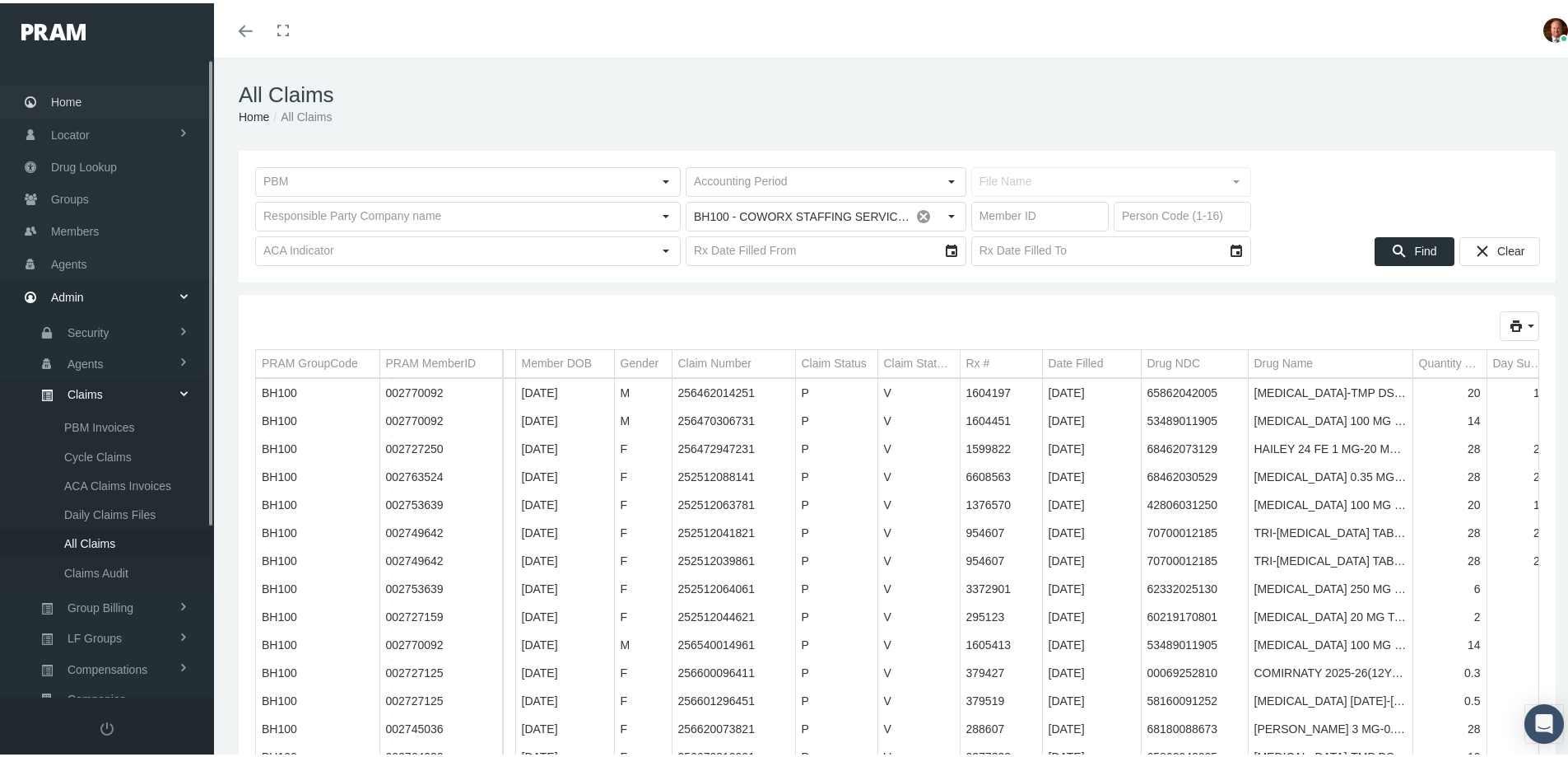
click at [81, 102] on span "Home" at bounding box center [67, 98] width 31 height 32
